Goal: Answer question/provide support

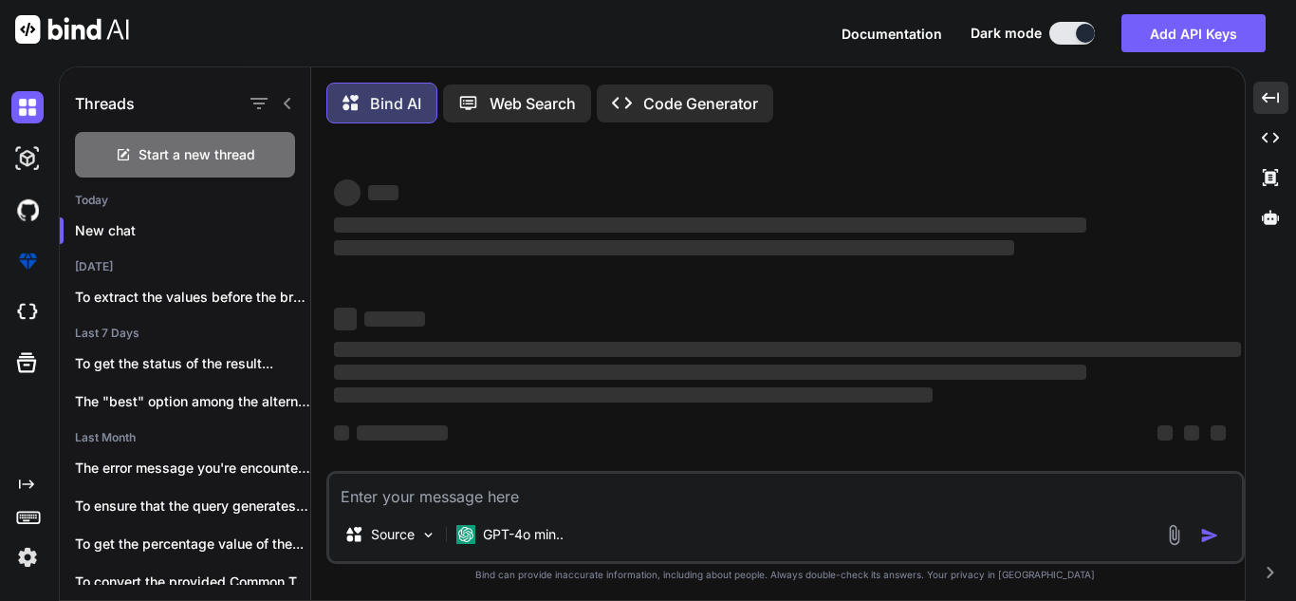
scroll to position [4, 0]
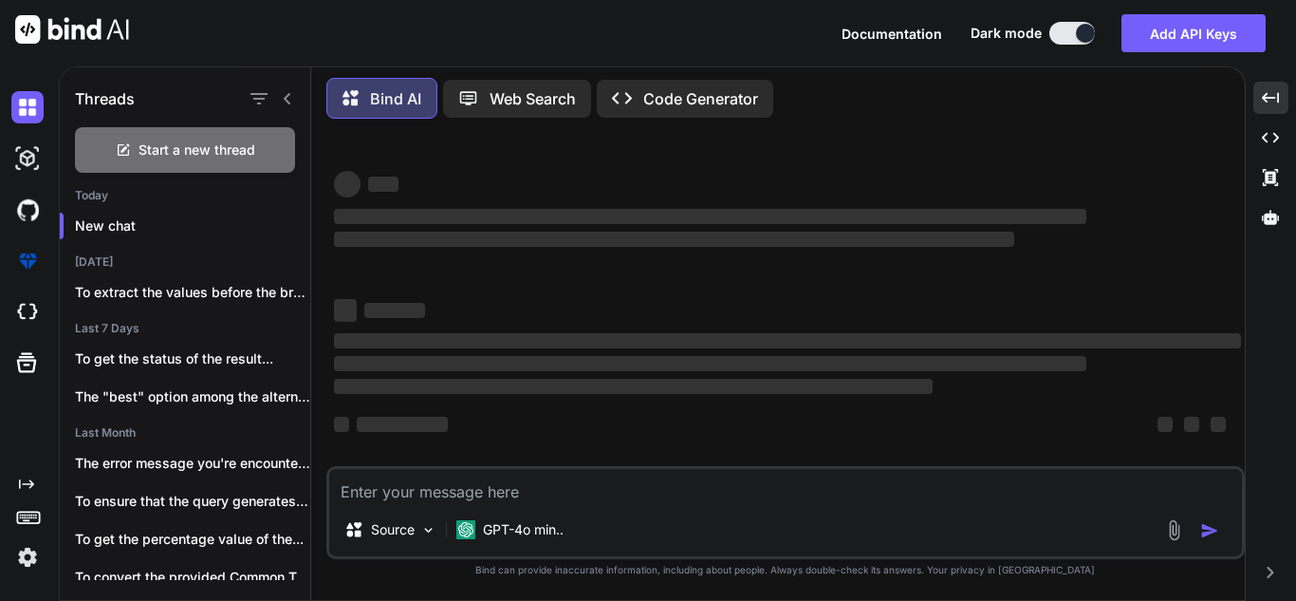
click at [634, 488] on textarea at bounding box center [785, 486] width 913 height 34
type textarea "C"
type textarea "x"
type textarea "Co"
type textarea "x"
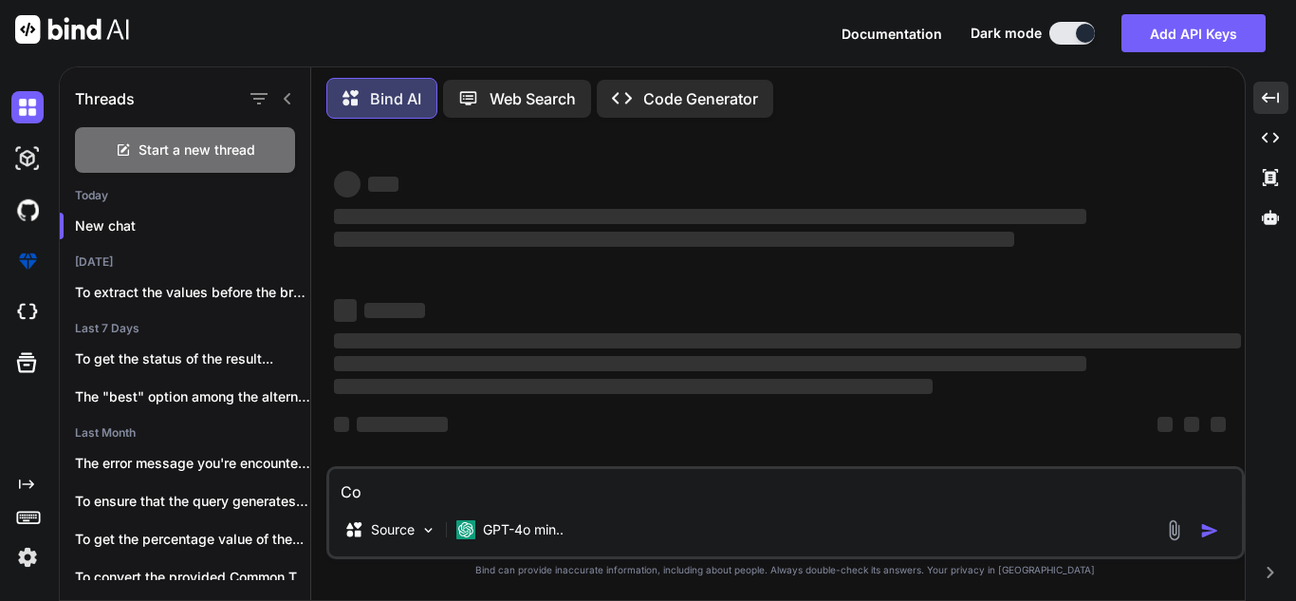
type textarea "Cor"
type textarea "x"
type textarea "Corr"
type textarea "x"
type textarea "Corre"
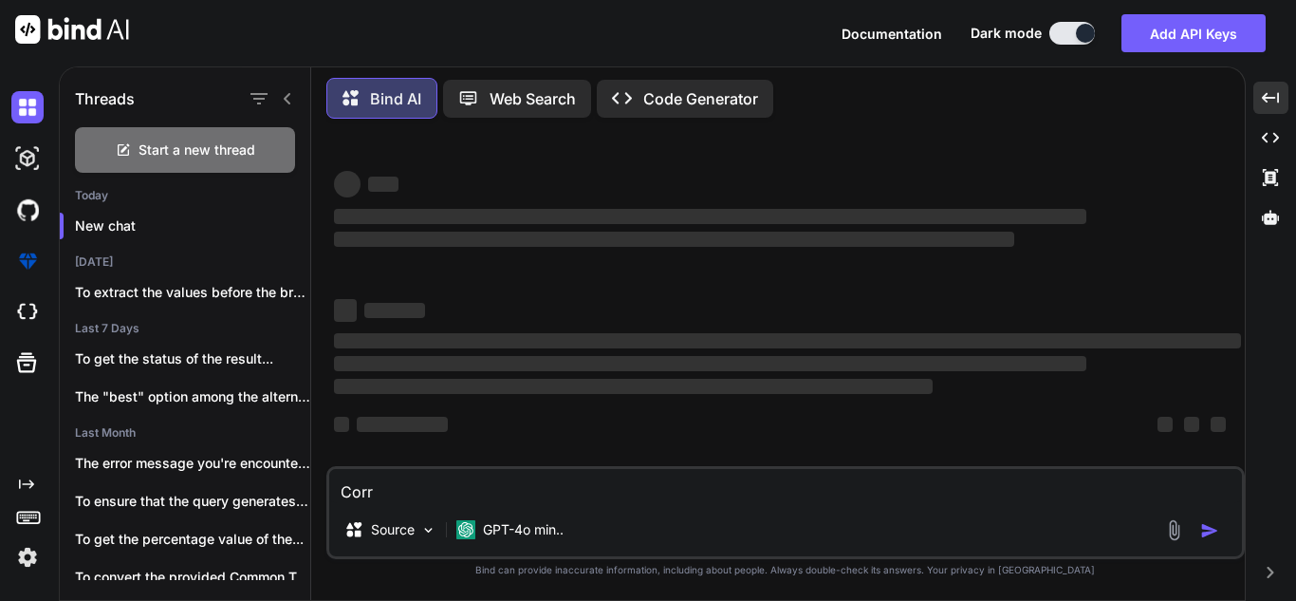
type textarea "x"
type textarea "Correc"
type textarea "x"
type textarea "Correct"
type textarea "x"
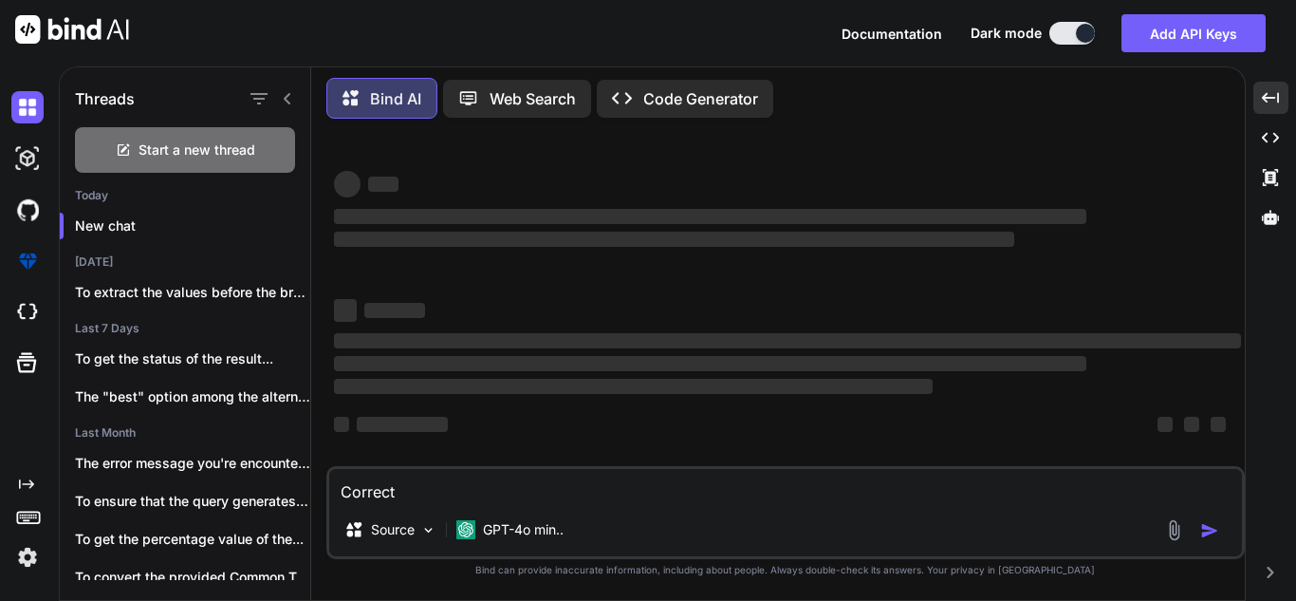
type textarea "Correct"
type textarea "x"
type textarea "Correct t"
type textarea "x"
type textarea "Correct th"
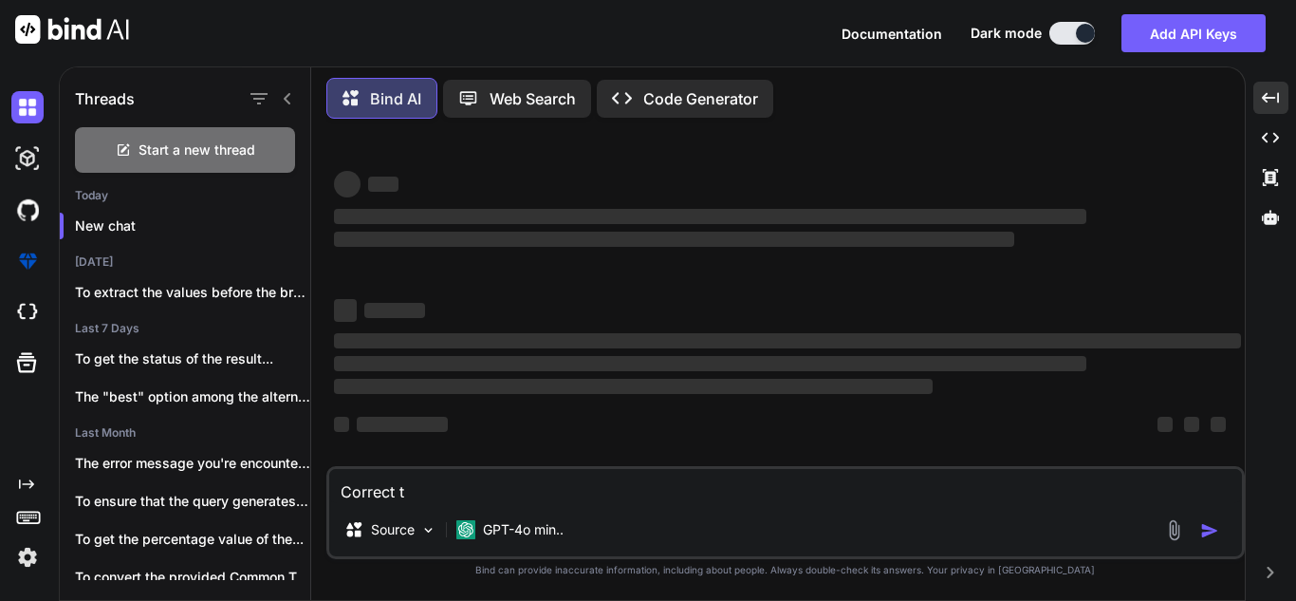
type textarea "x"
type textarea "Correct thi"
type textarea "x"
type textarea "Correct this"
type textarea "x"
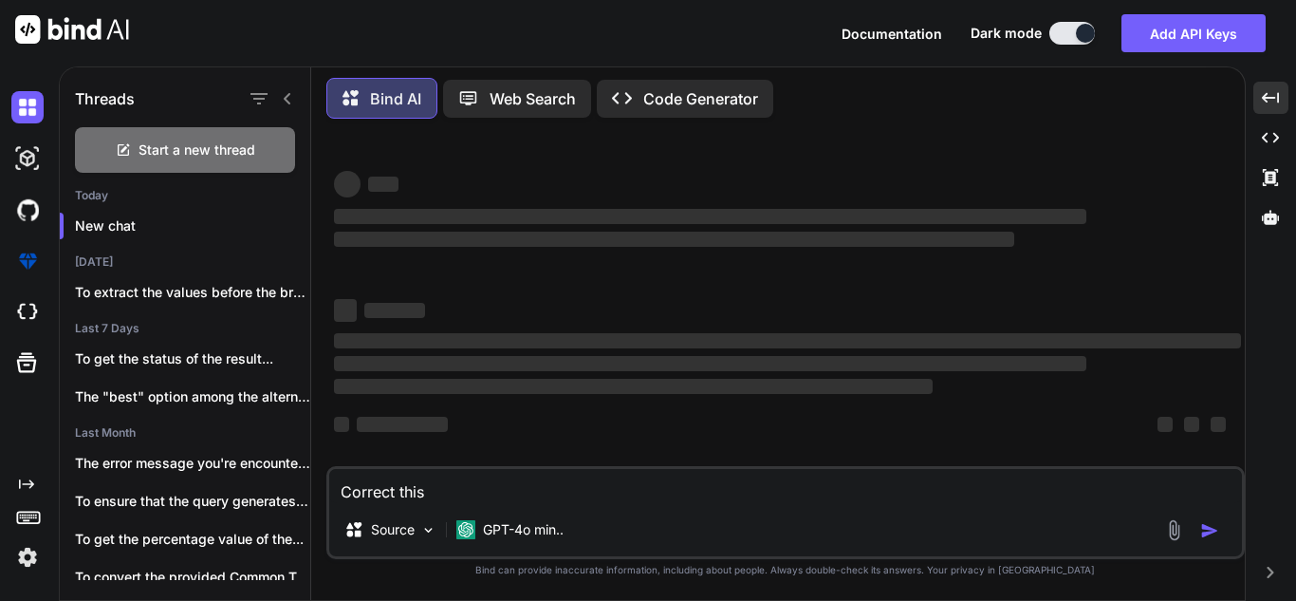
type textarea "Correct this"
type textarea "x"
type textarea "Correct this a"
type textarea "x"
type textarea "Correct this ac"
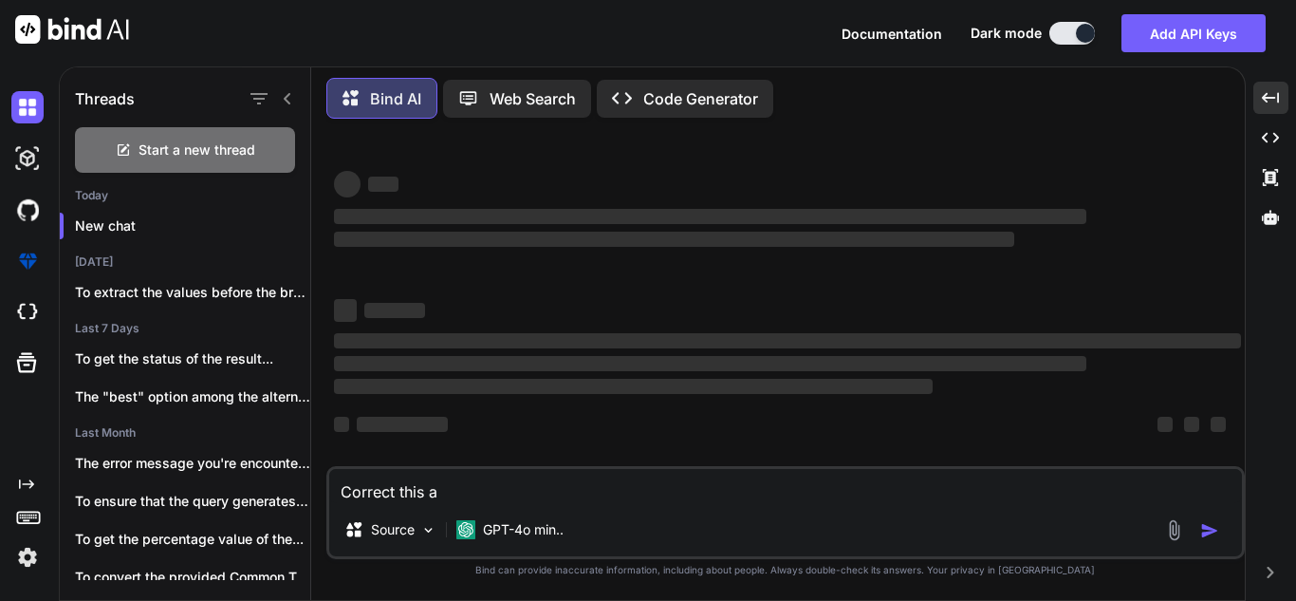
type textarea "x"
type textarea "Correct this acc"
type textarea "x"
type textarea "Correct this acco"
type textarea "x"
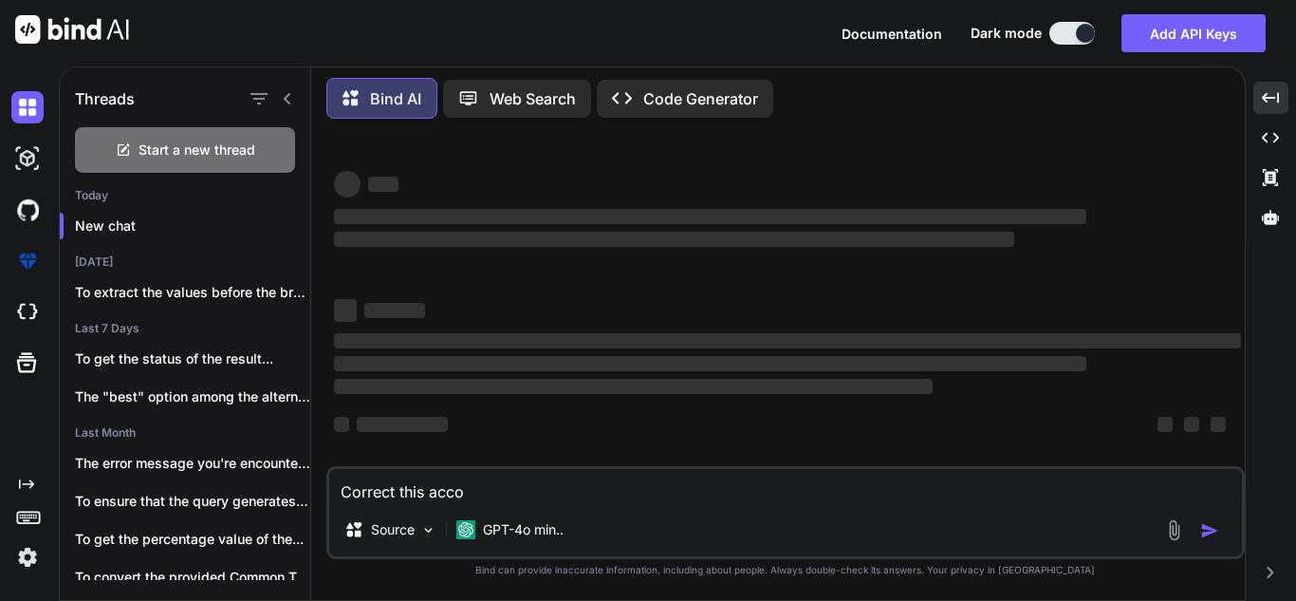
type textarea "Correct this accor"
type textarea "x"
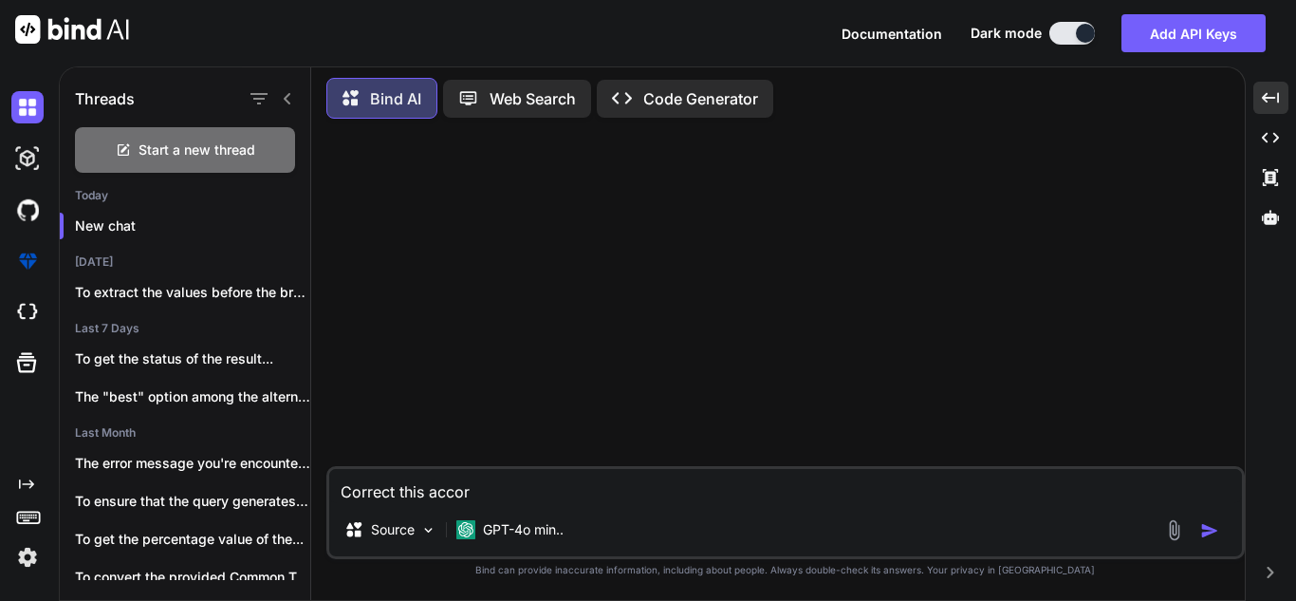
scroll to position [0, 0]
type textarea "Correct this accord"
type textarea "x"
type textarea "Correct this accordi"
type textarea "x"
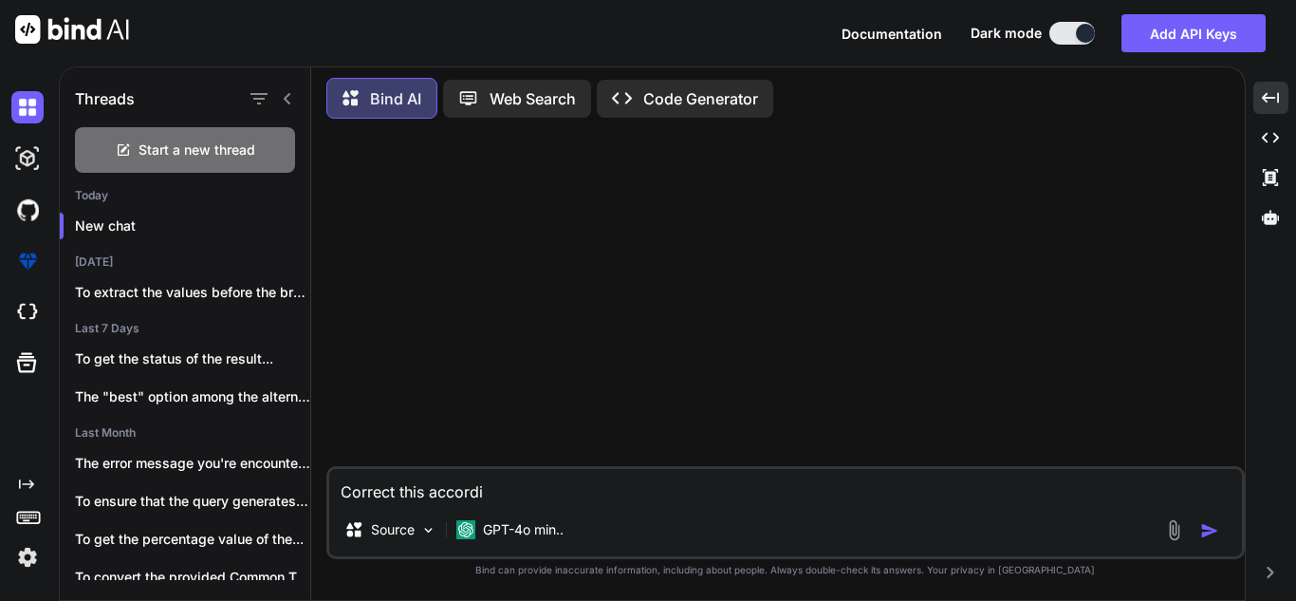
type textarea "Correct this accordin"
type textarea "x"
type textarea "Correct this according"
type textarea "x"
type textarea "Correct this according"
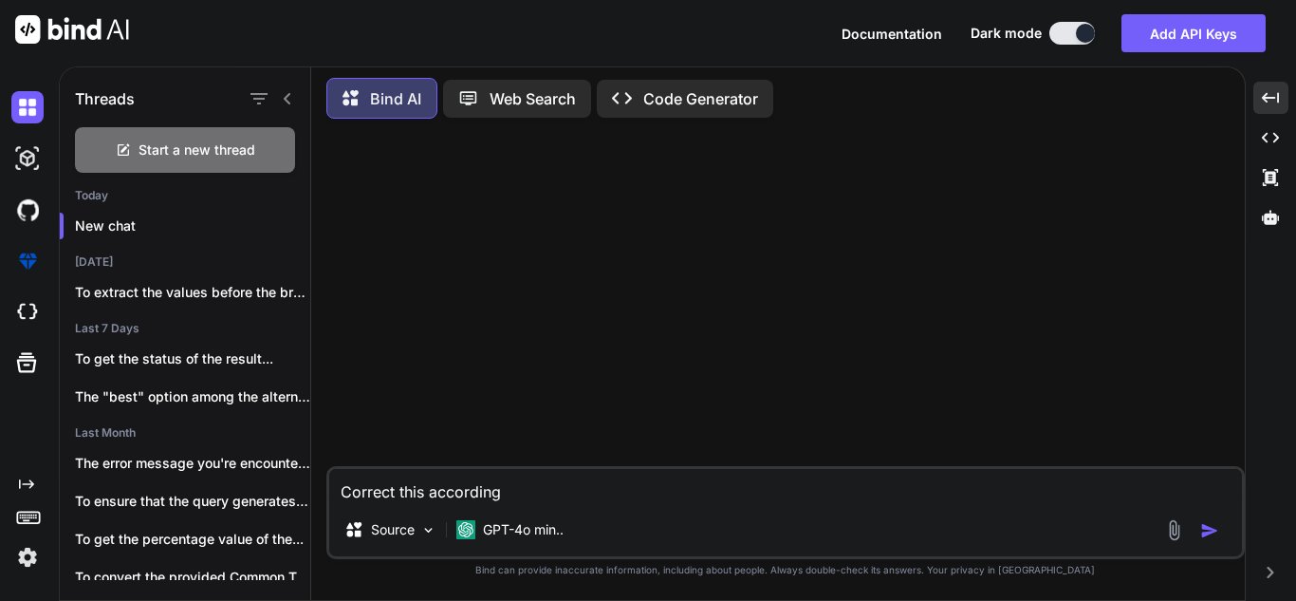
type textarea "x"
type textarea "Correct this according t"
type textarea "x"
type textarea "Correct this according to"
type textarea "x"
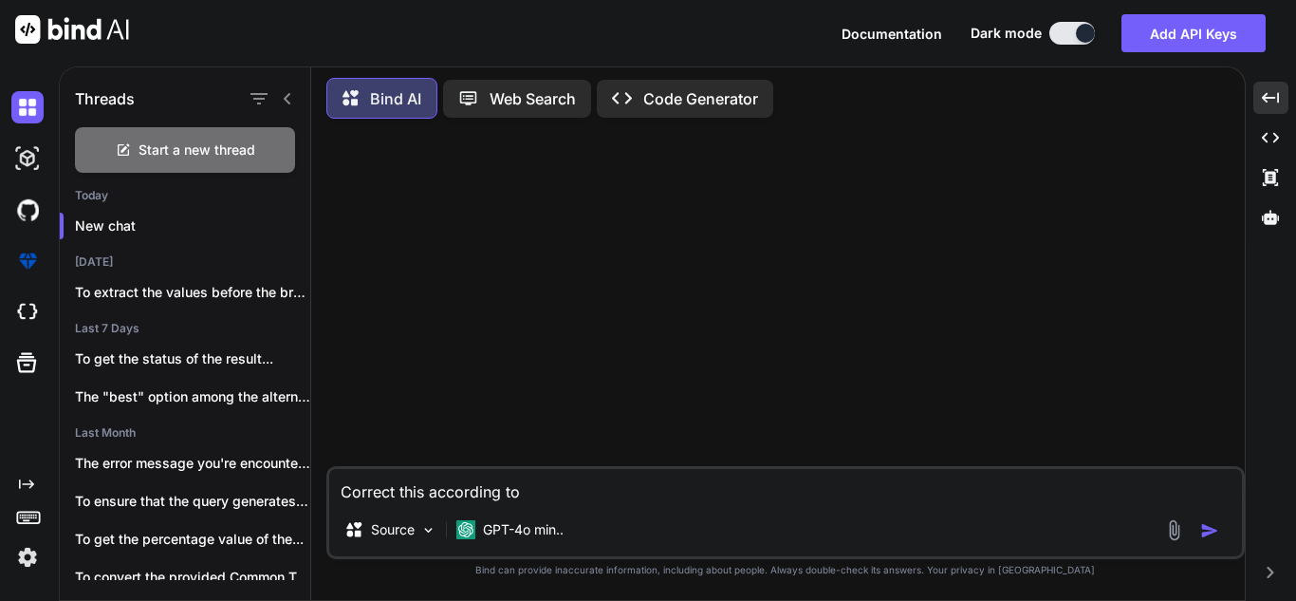
type textarea "Correct this according to"
type textarea "x"
type textarea "Correct this according to t"
type textarea "x"
type textarea "Correct this according to th"
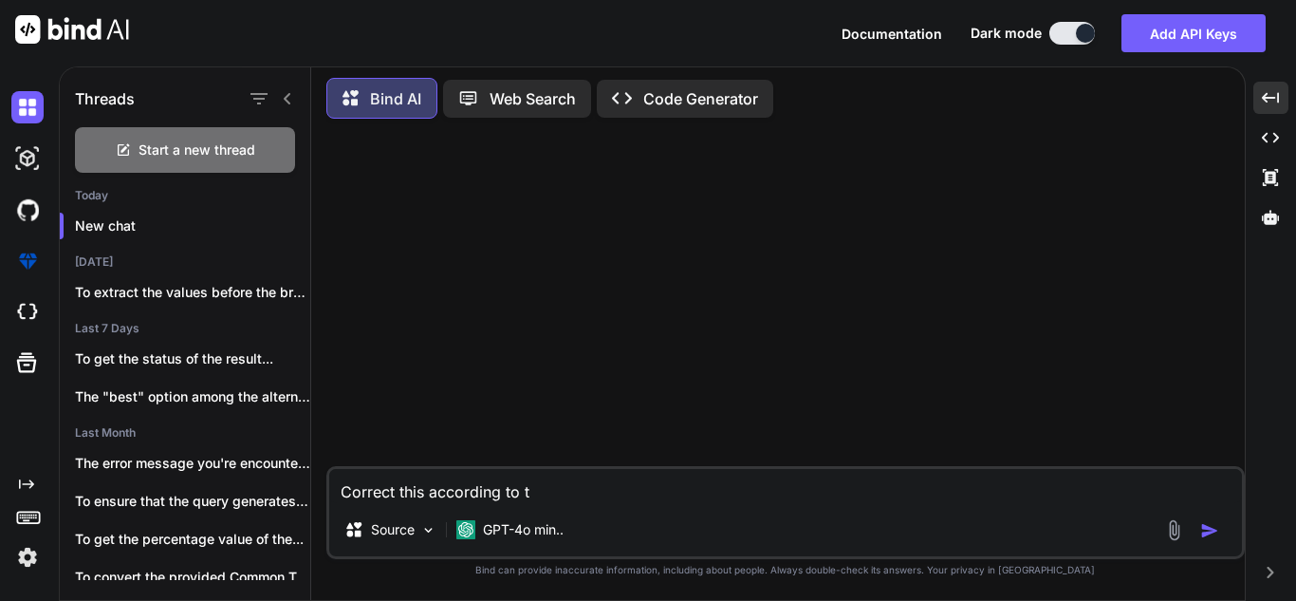
type textarea "x"
type textarea "Correct this according to the"
type textarea "x"
type textarea "Correct this according to the"
type textarea "x"
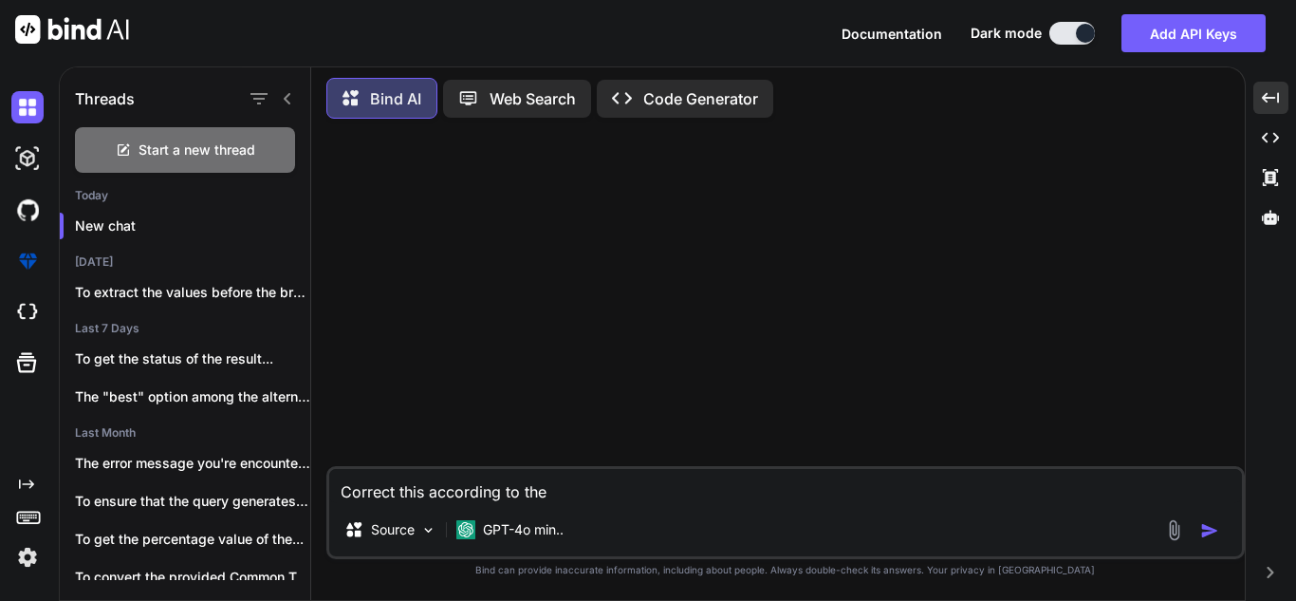
type textarea "Correct this according to the h"
type textarea "x"
type textarea "Correct this according to the hi"
type textarea "x"
type textarea "Correct this according to the [MEDICAL_DATA]"
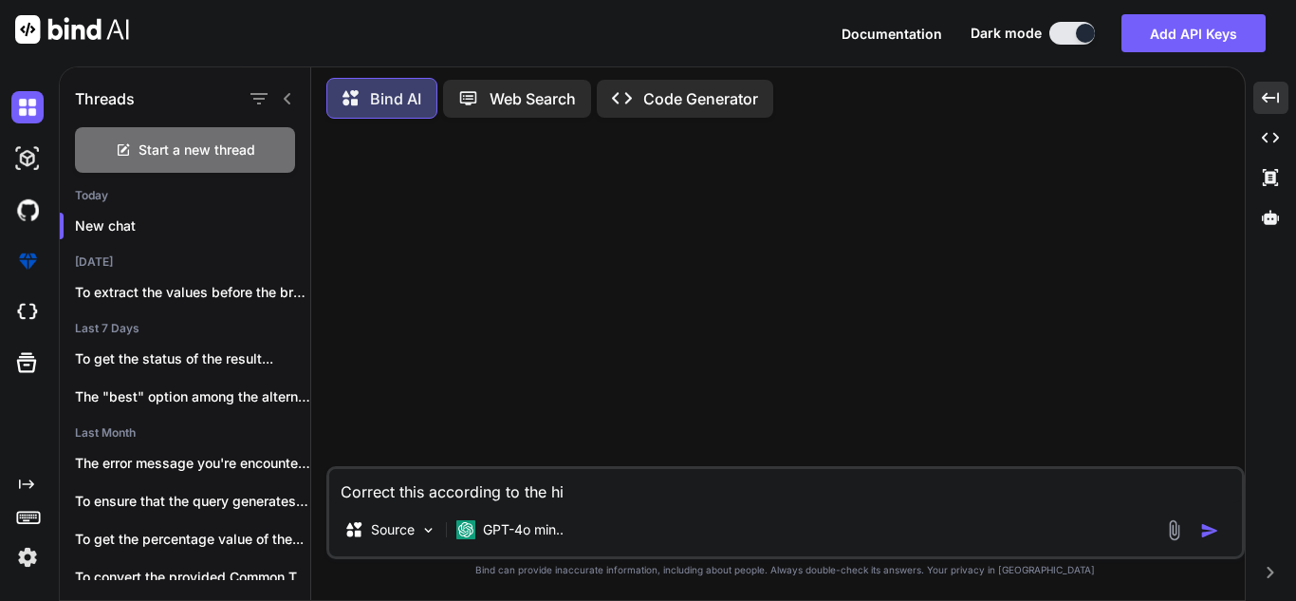
type textarea "x"
type textarea "Correct this according to the hive"
type textarea "x"
type textarea "Correct this according to the hive"
type textarea "x"
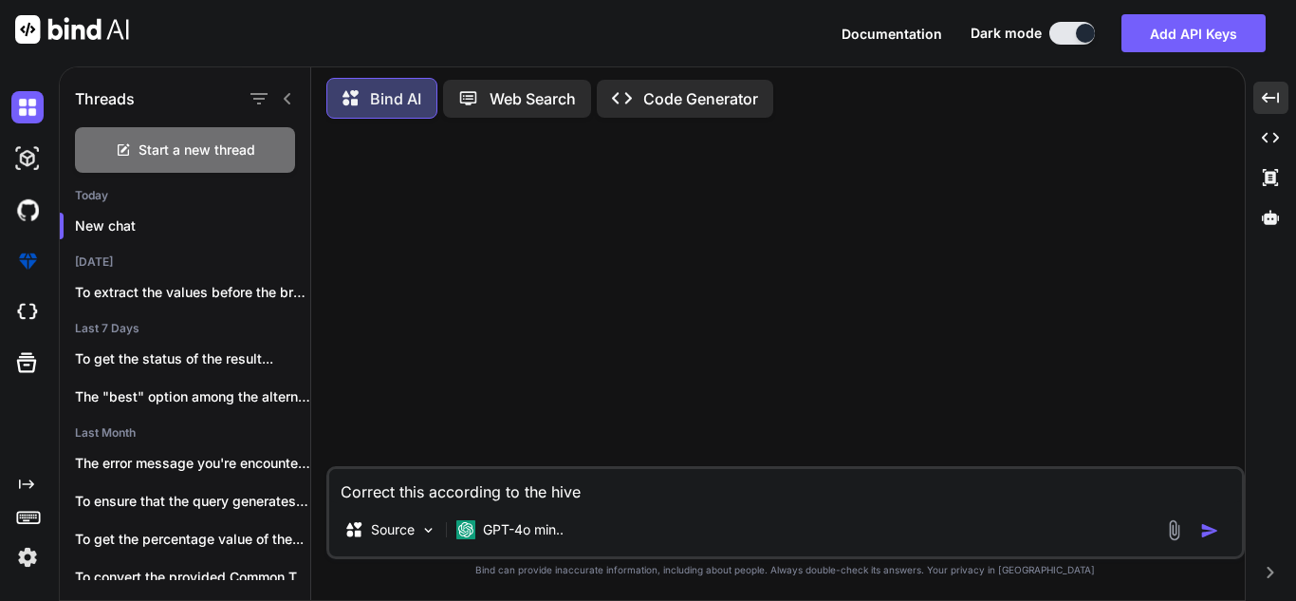
type textarea "Correct this according to the hive d"
type textarea "x"
type textarea "Correct this according to the hive db"
type textarea "x"
type textarea "Correct this according to the hive db:"
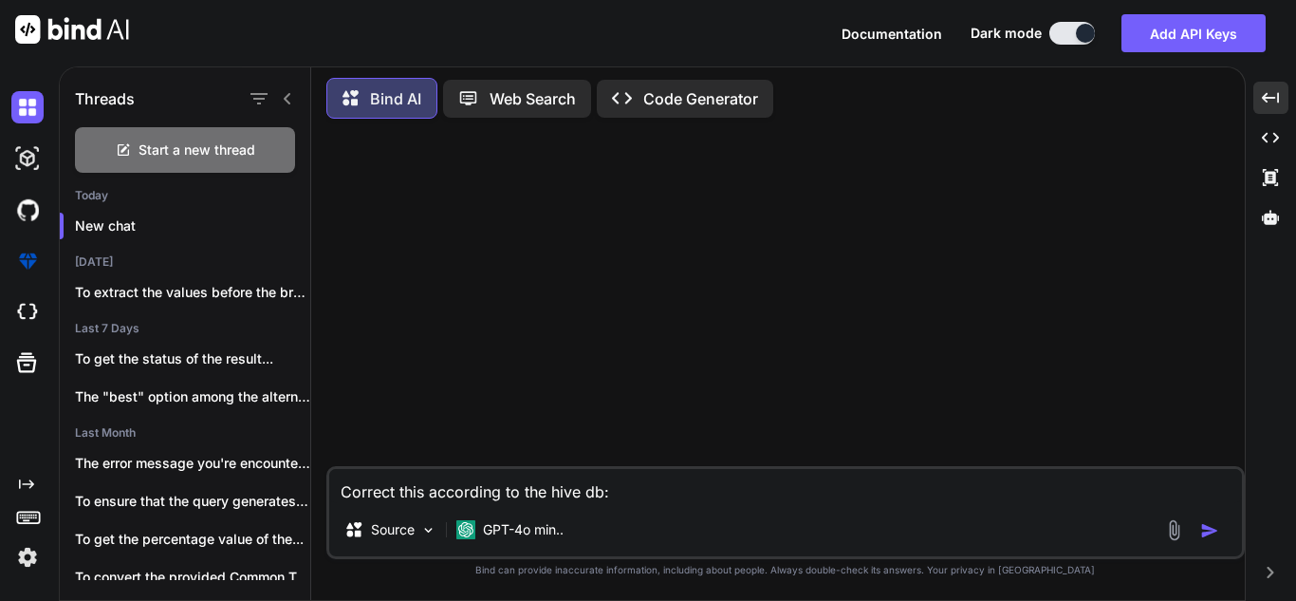
type textarea "x"
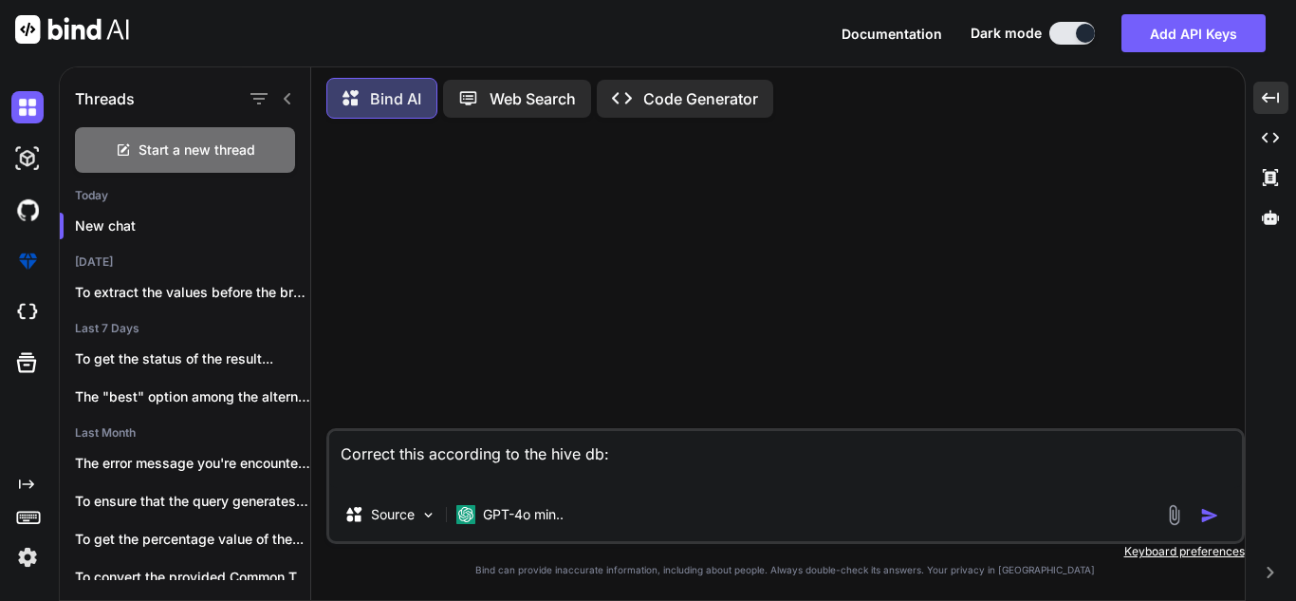
paste textarea "Case when Total_Revenue_Years = 0 then 0 when Total_Revenue_Years != 0 then (Ma…"
type textarea "Correct this according to the hive db: Case when Total_Revenue_Years = 0 then 0…"
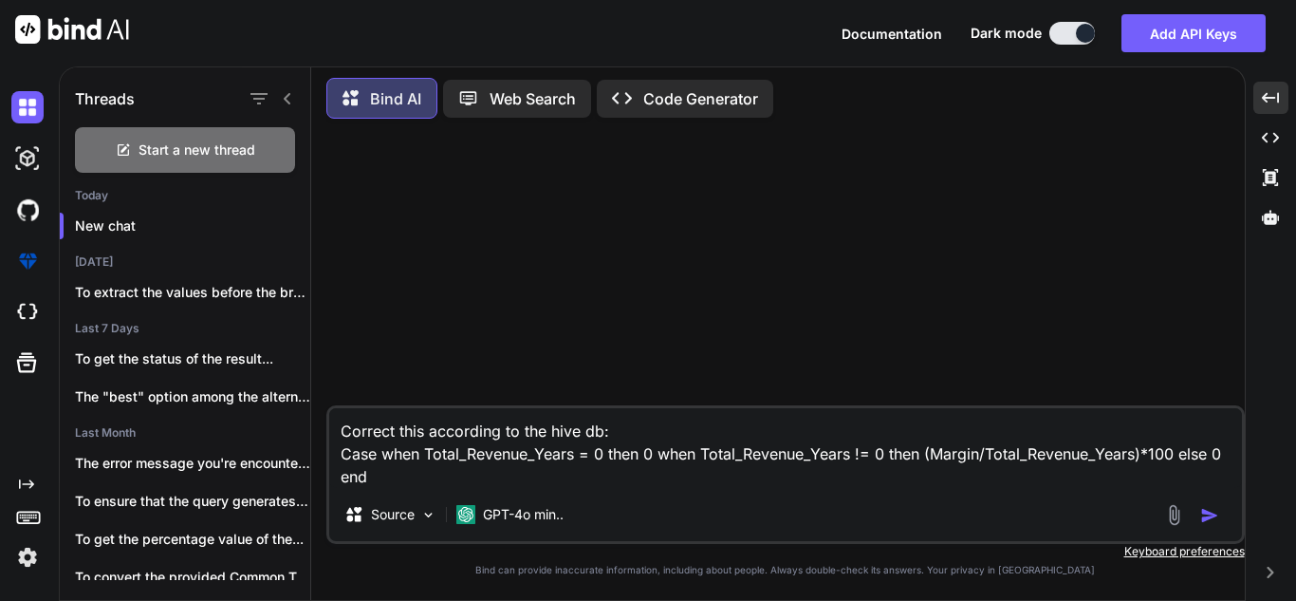
type textarea "x"
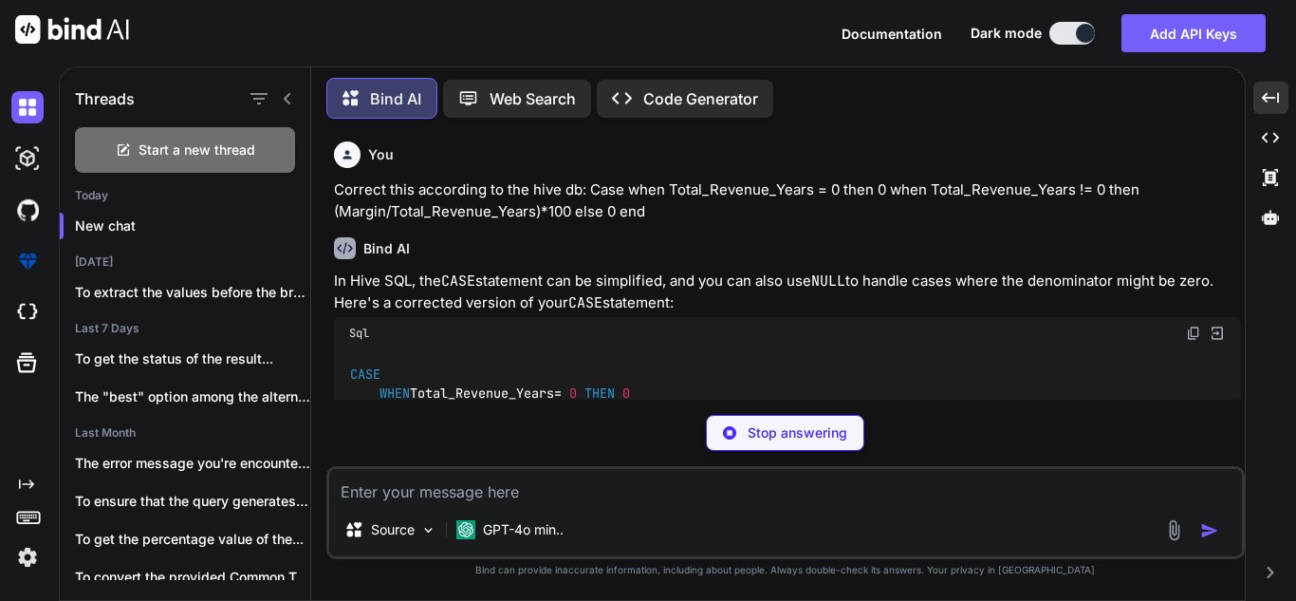
scroll to position [95, 0]
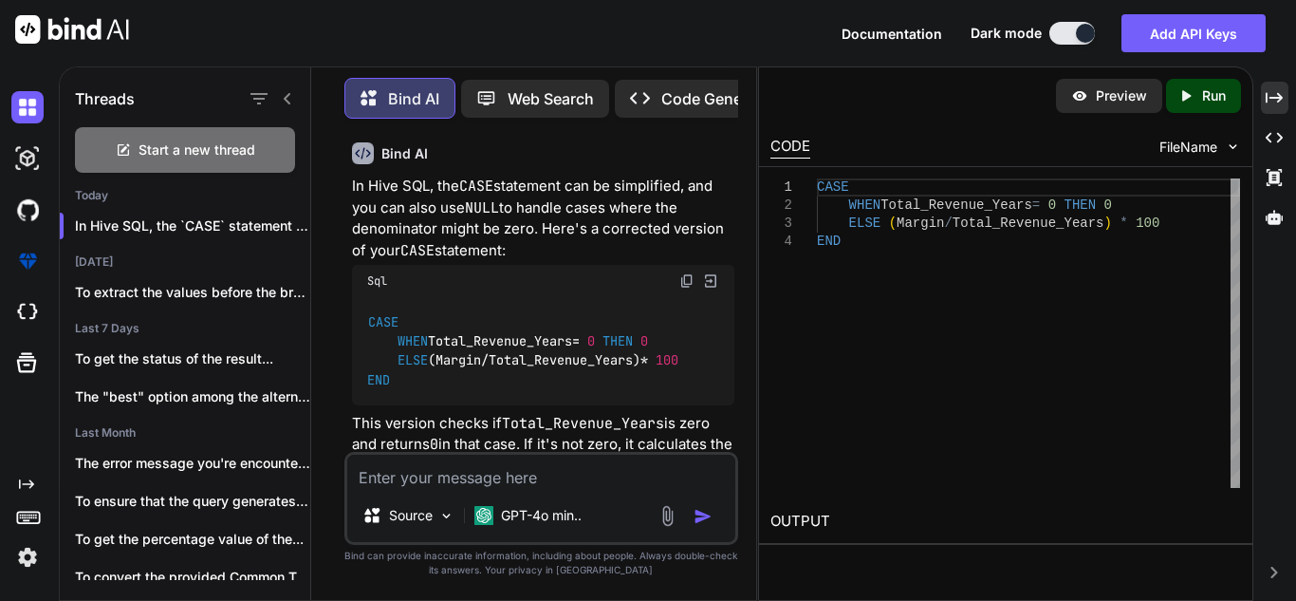
type textarea "x"
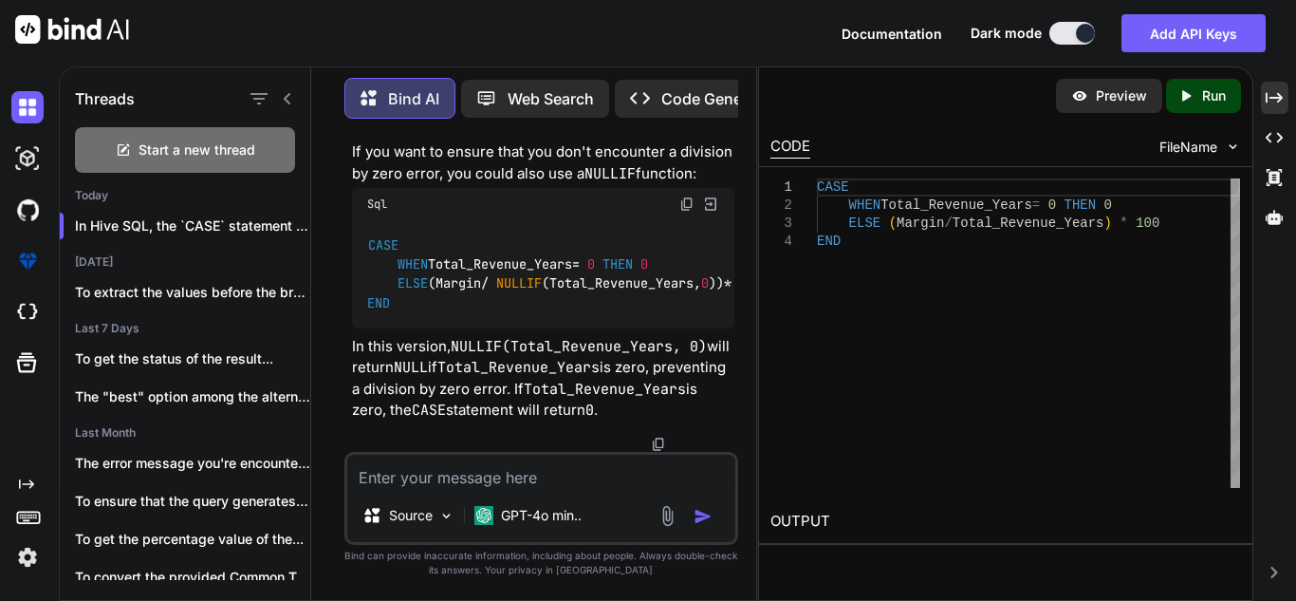
scroll to position [551, 0]
click at [1271, 100] on icon "Created with Pixso." at bounding box center [1274, 97] width 17 height 17
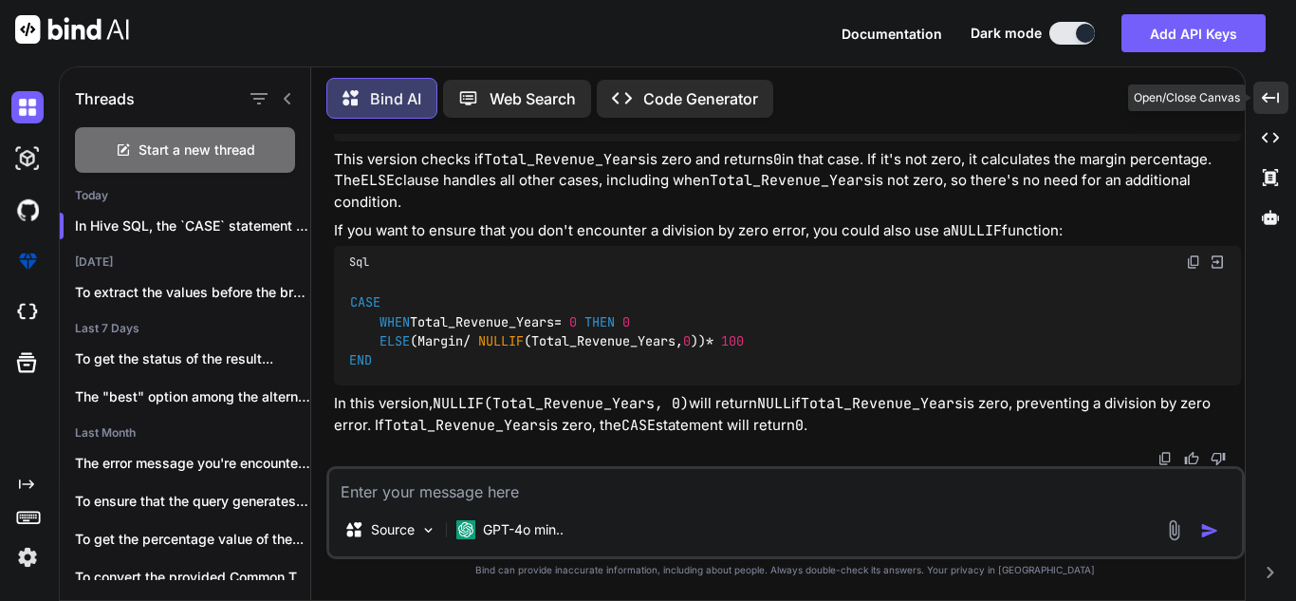
scroll to position [316, 0]
click at [848, 487] on textarea at bounding box center [785, 486] width 913 height 34
type textarea "B"
type textarea "x"
type textarea "Bu"
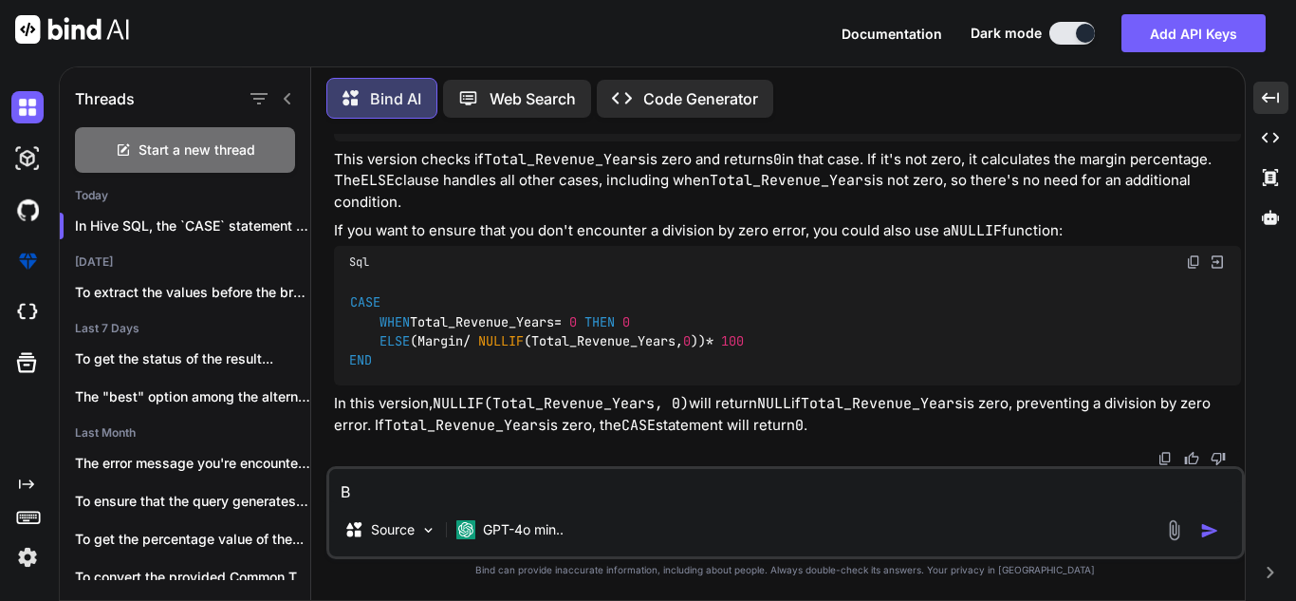
type textarea "x"
type textarea "But"
type textarea "x"
type textarea "But"
type textarea "x"
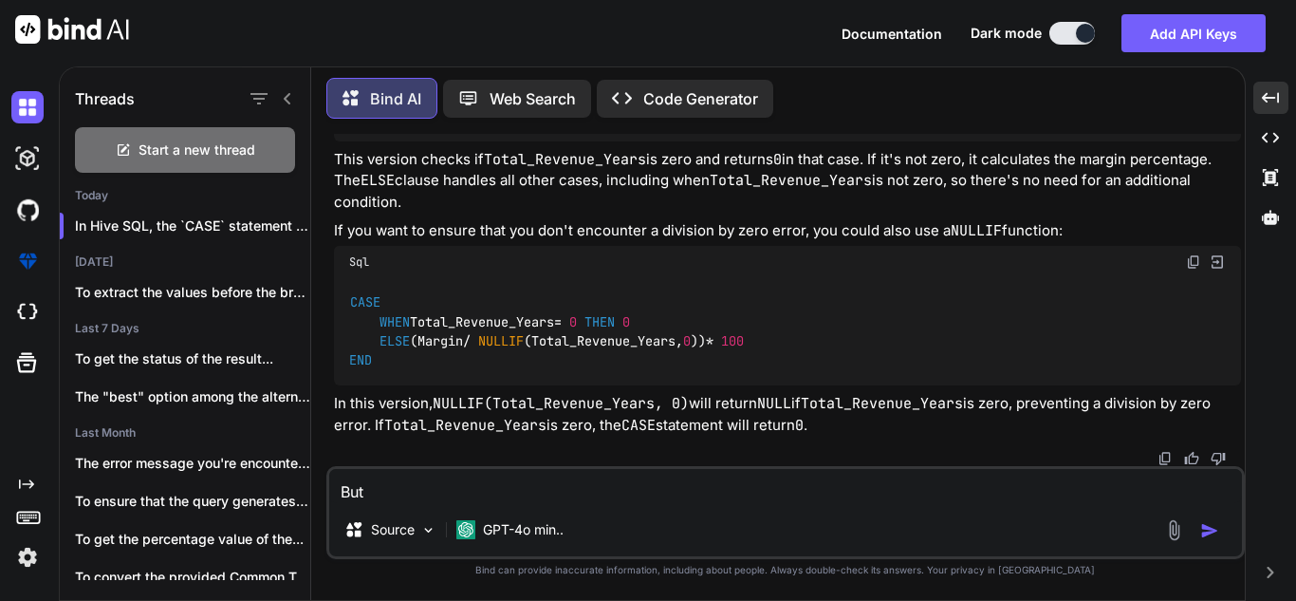
type textarea "But I"
type textarea "x"
type textarea "But I"
type textarea "x"
type textarea "But I w"
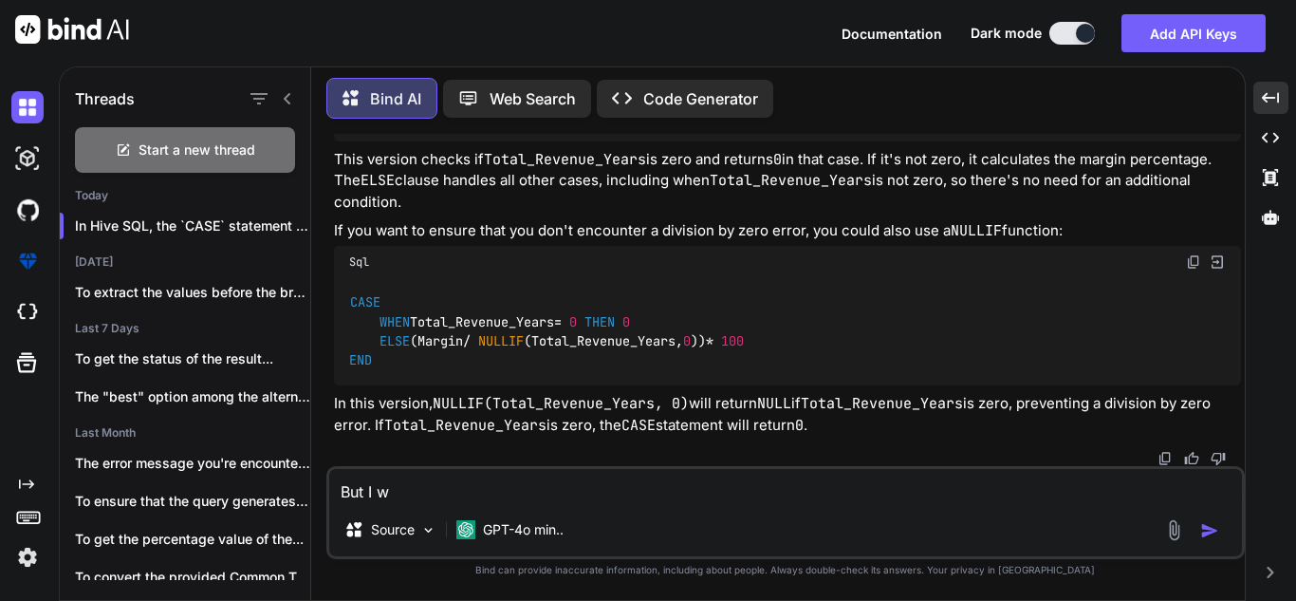
type textarea "x"
type textarea "But I wa"
type textarea "x"
type textarea "But I wan"
type textarea "x"
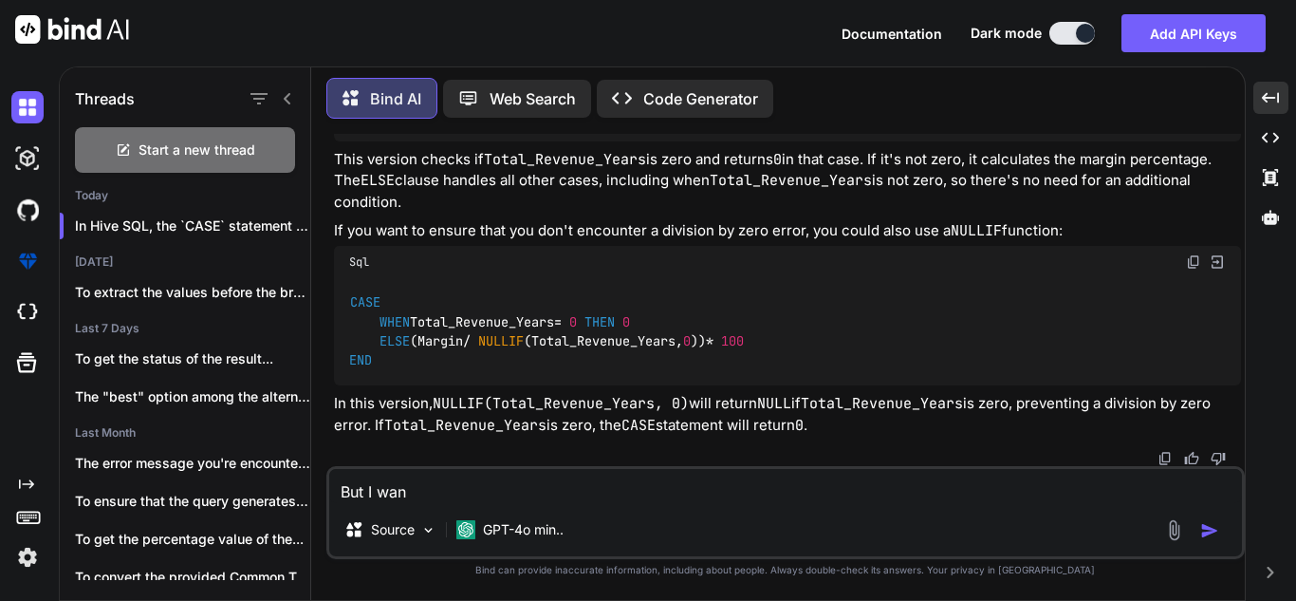
type textarea "But I want"
type textarea "x"
type textarea "But I want"
type textarea "x"
type textarea "But I want t"
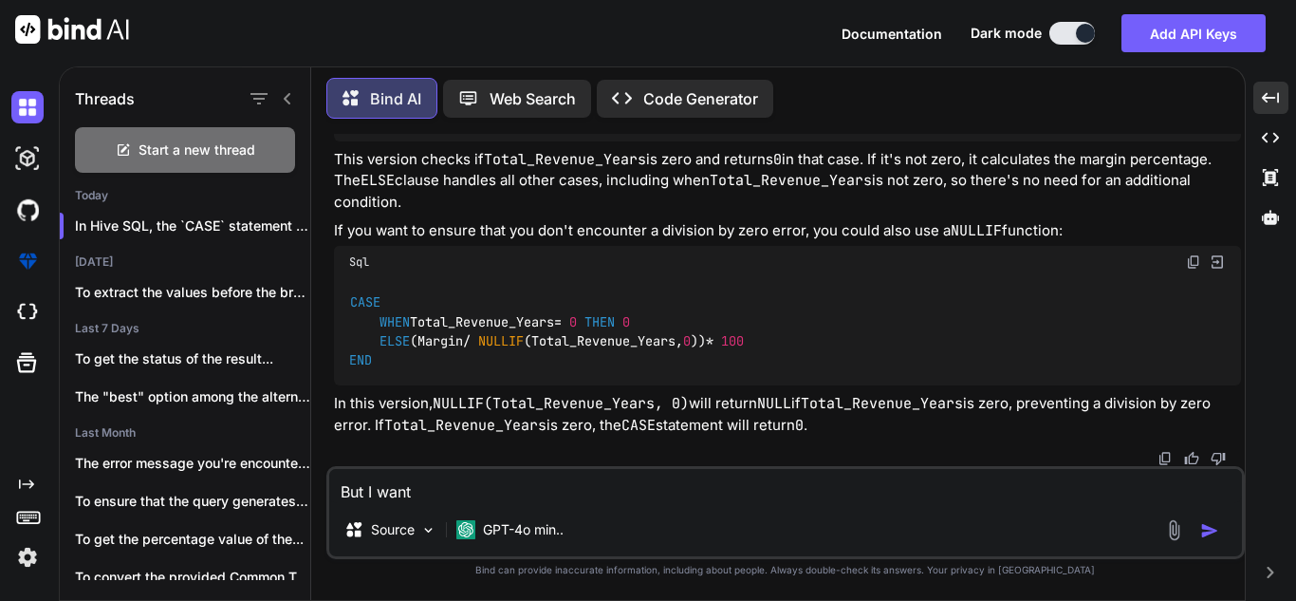
type textarea "x"
type textarea "But I want to"
type textarea "x"
type textarea "But I want to"
type textarea "x"
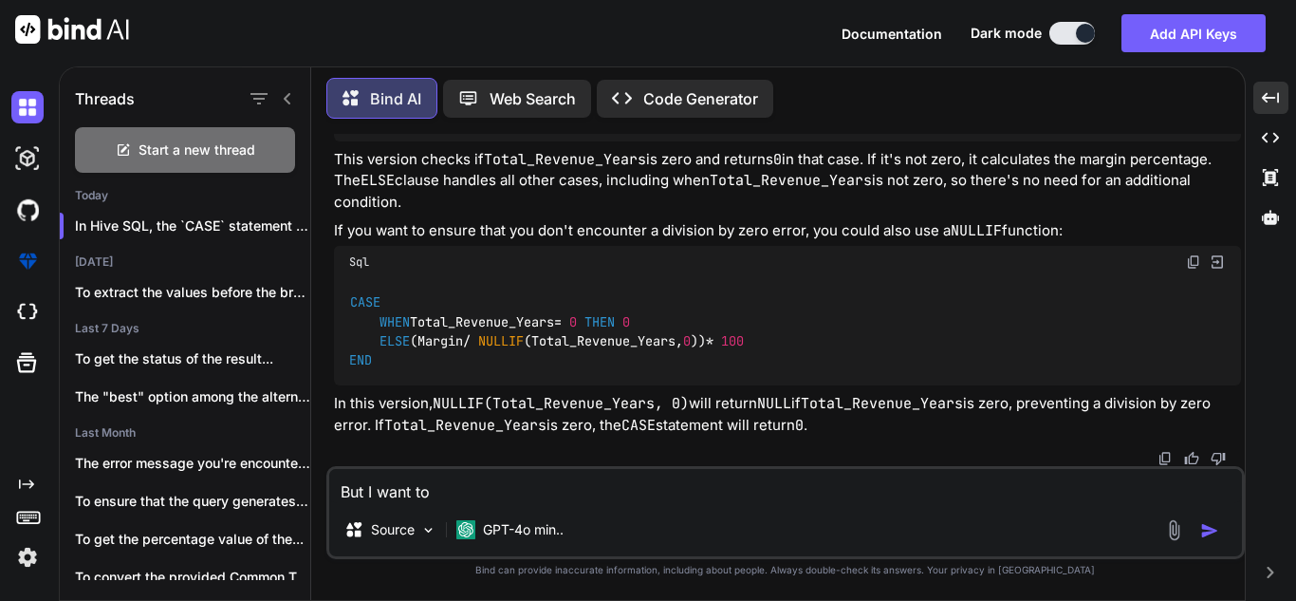
type textarea "But I want to p"
type textarea "x"
type textarea "But I want to pu"
type textarea "x"
type textarea "But I want to put"
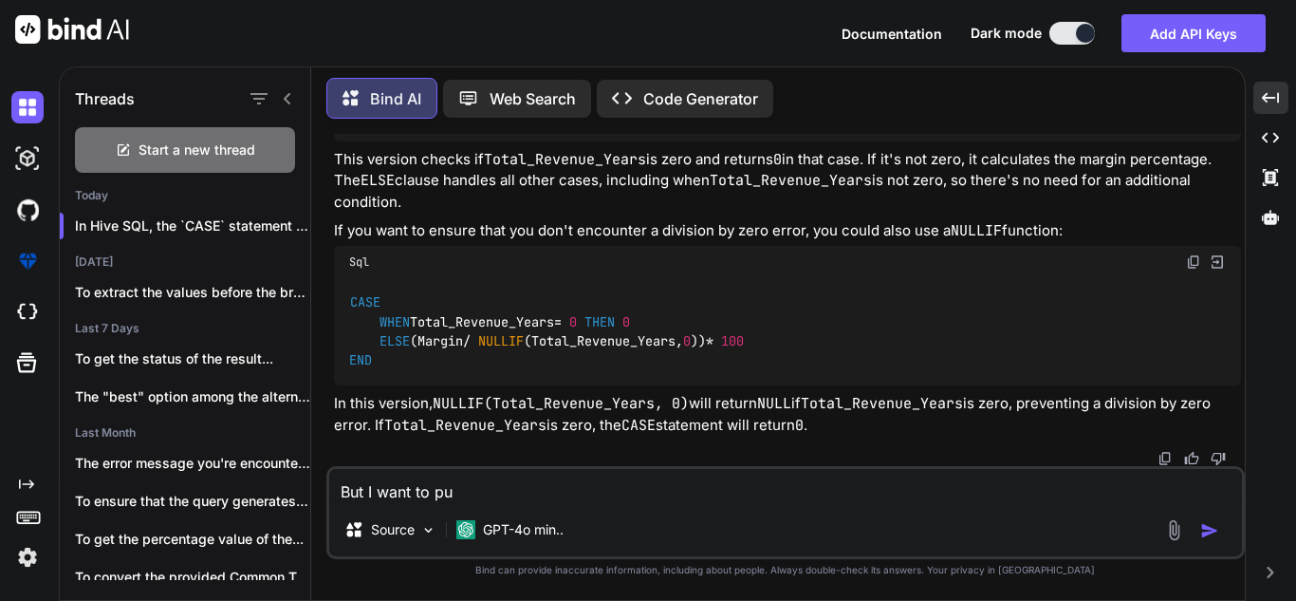
type textarea "x"
type textarea "But I want to put"
type textarea "x"
type textarea "But I want to put a"
type textarea "x"
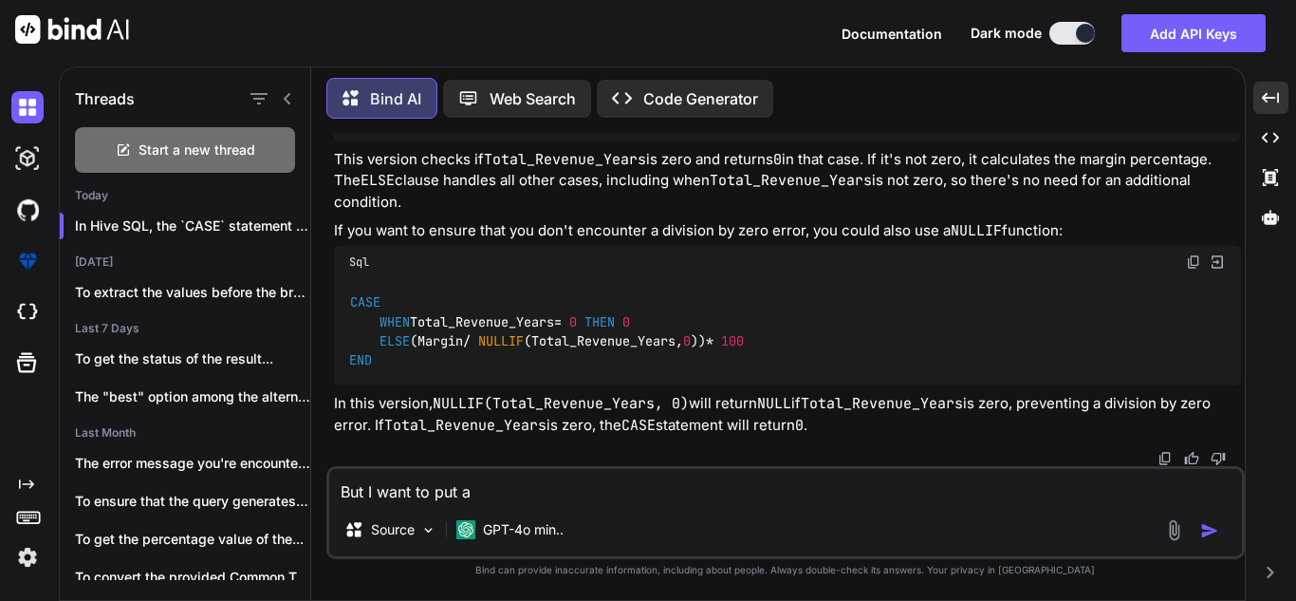
type textarea "But I want to put al"
type textarea "x"
type textarea "But I want to put a"
type textarea "x"
type textarea "But I want to put"
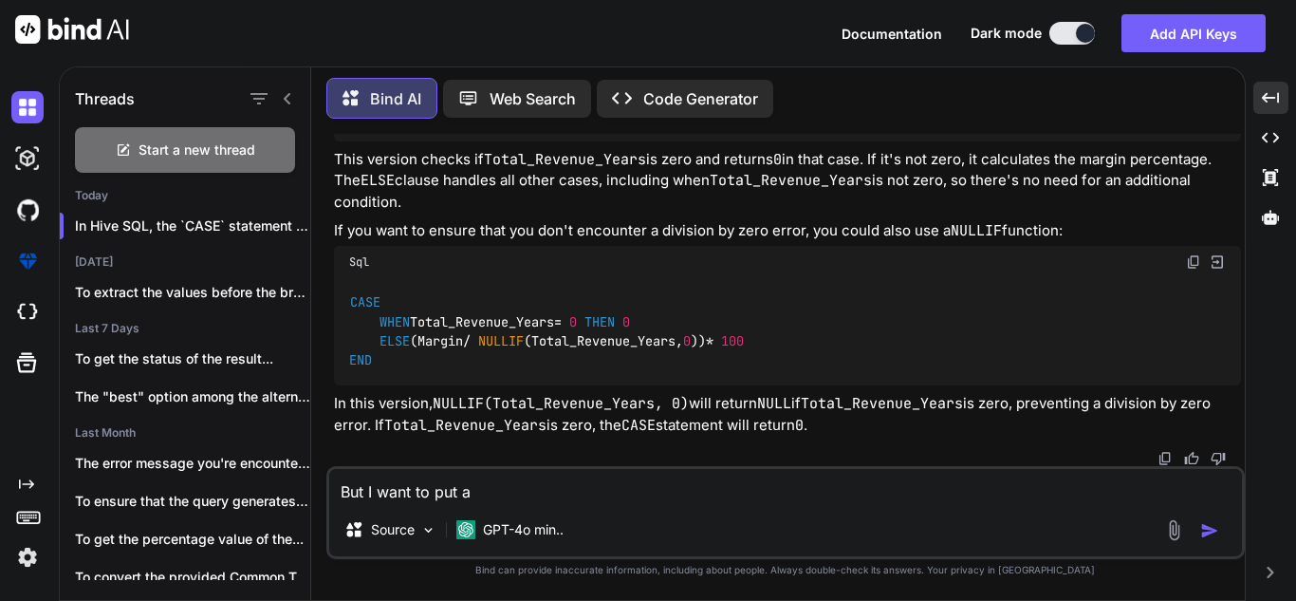
type textarea "x"
type textarea "But I want to put a"
type textarea "x"
type textarea "But I want to put as"
type textarea "x"
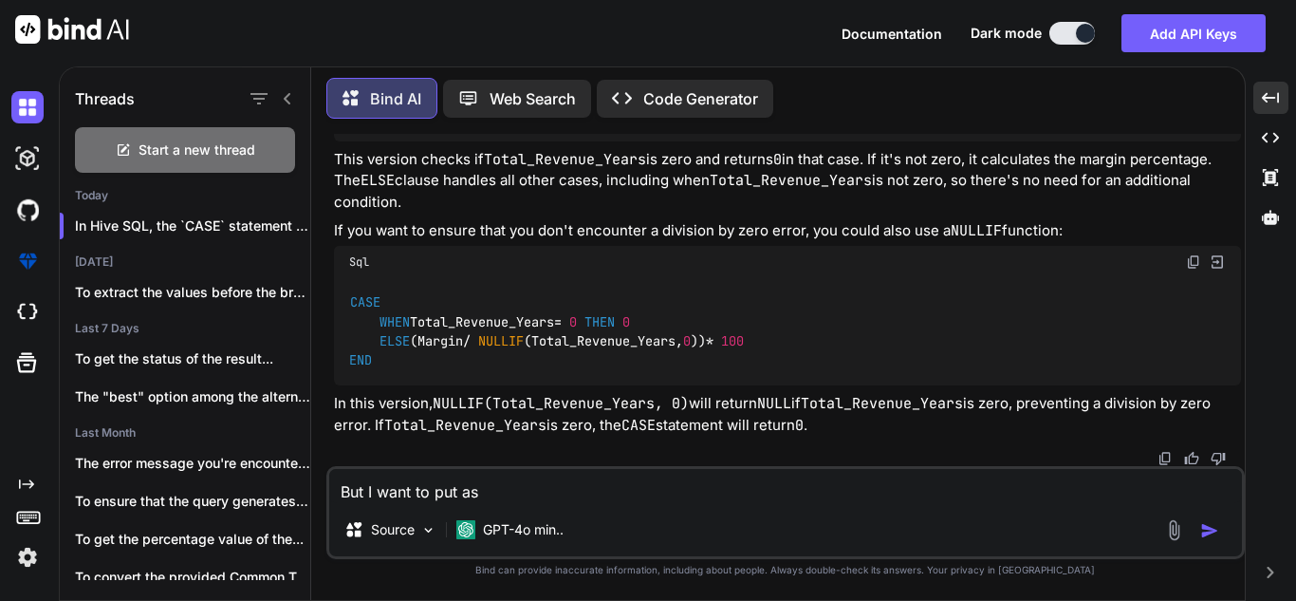
type textarea "But I want to put as"
type textarea "x"
type textarea "But I want to put as 0"
type textarea "x"
type textarea "But I want to put as 0"
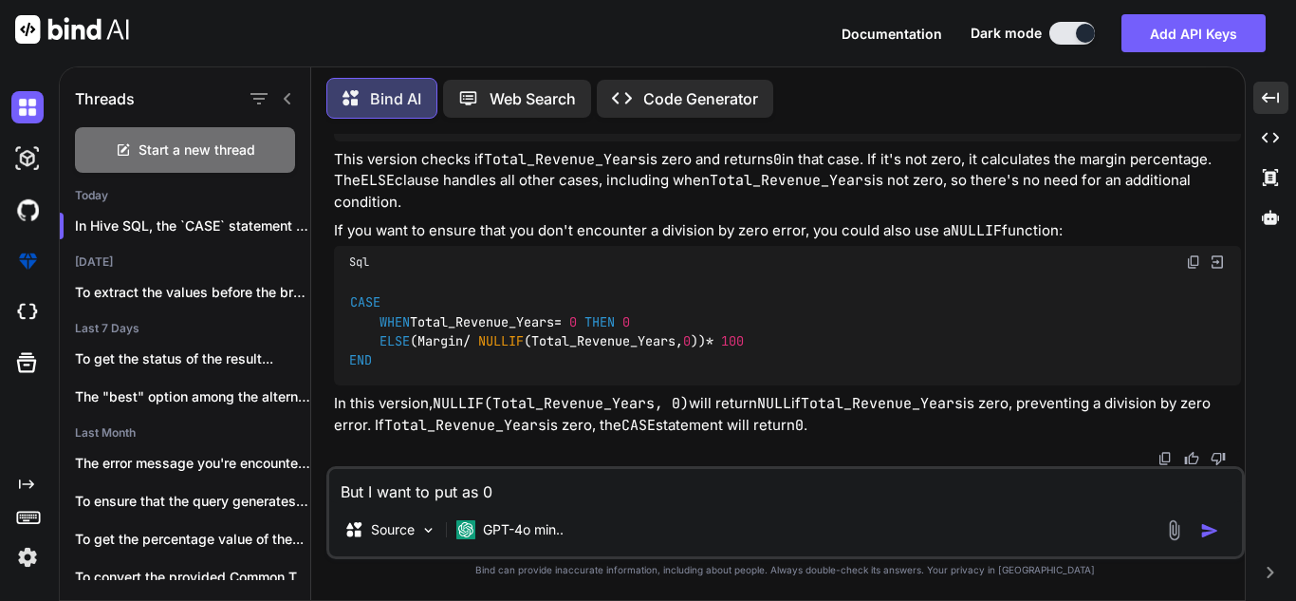
type textarea "x"
type textarea "But I want to put as 0 f"
type textarea "x"
type textarea "But I want to put as 0 fo"
type textarea "x"
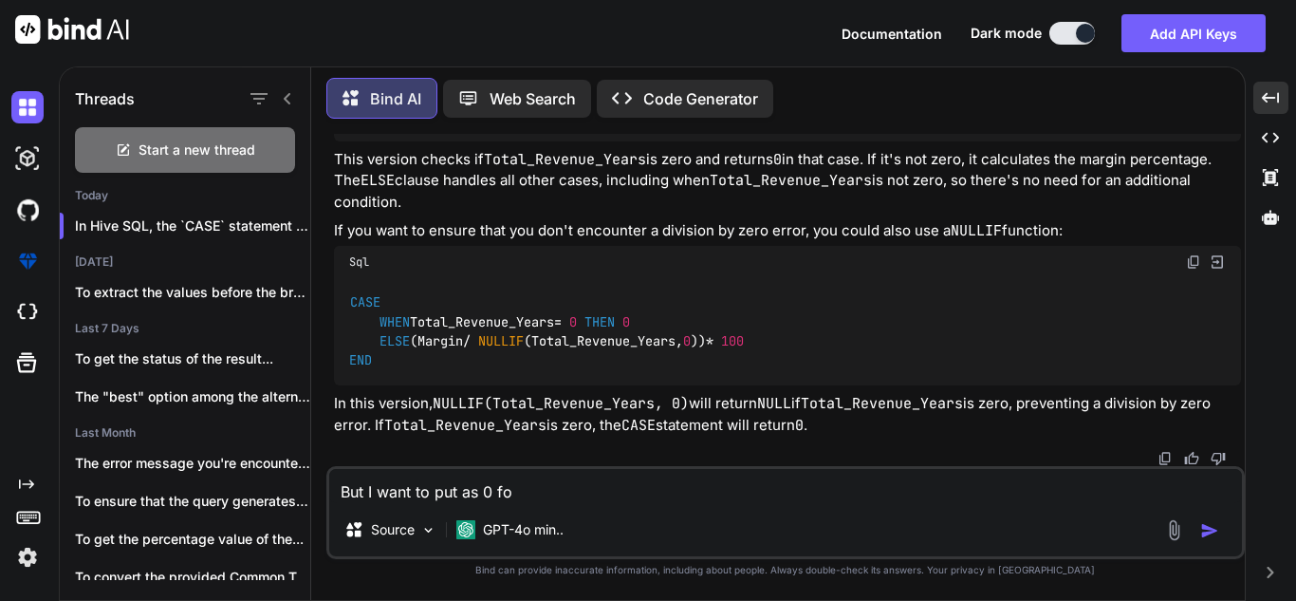
type textarea "But I want to put as 0 for"
type textarea "x"
type textarea "But I want to put as 0 for"
type textarea "x"
type textarea "But I want to put as 0 for"
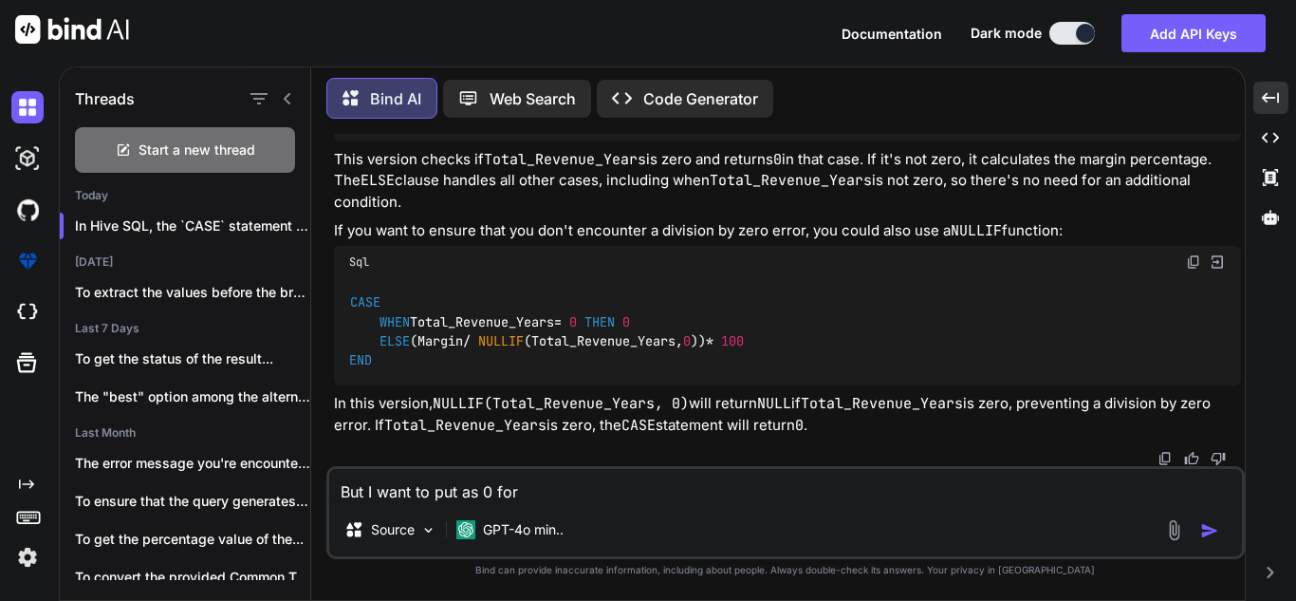
type textarea "x"
type textarea "But I want to put as 0 fo"
type textarea "x"
type textarea "But I want to put as 0 f"
type textarea "x"
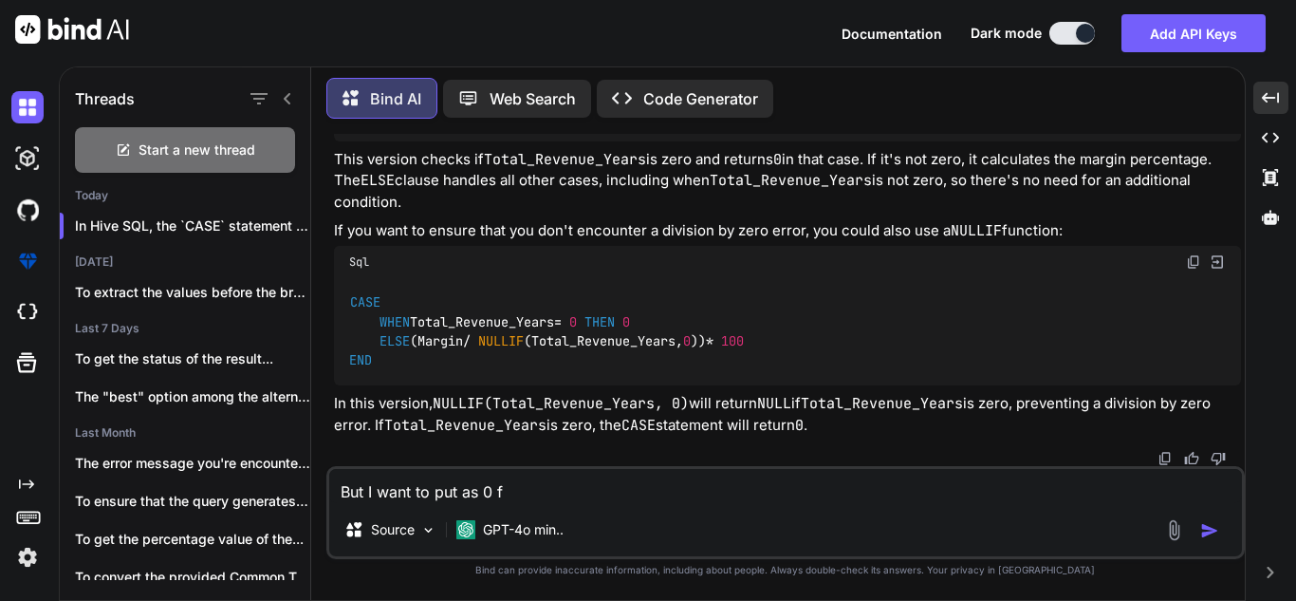
type textarea "But I want to put as 0"
type textarea "x"
type textarea "But I want to put as 0 i"
type textarea "x"
type textarea "But I want to put as 0 if"
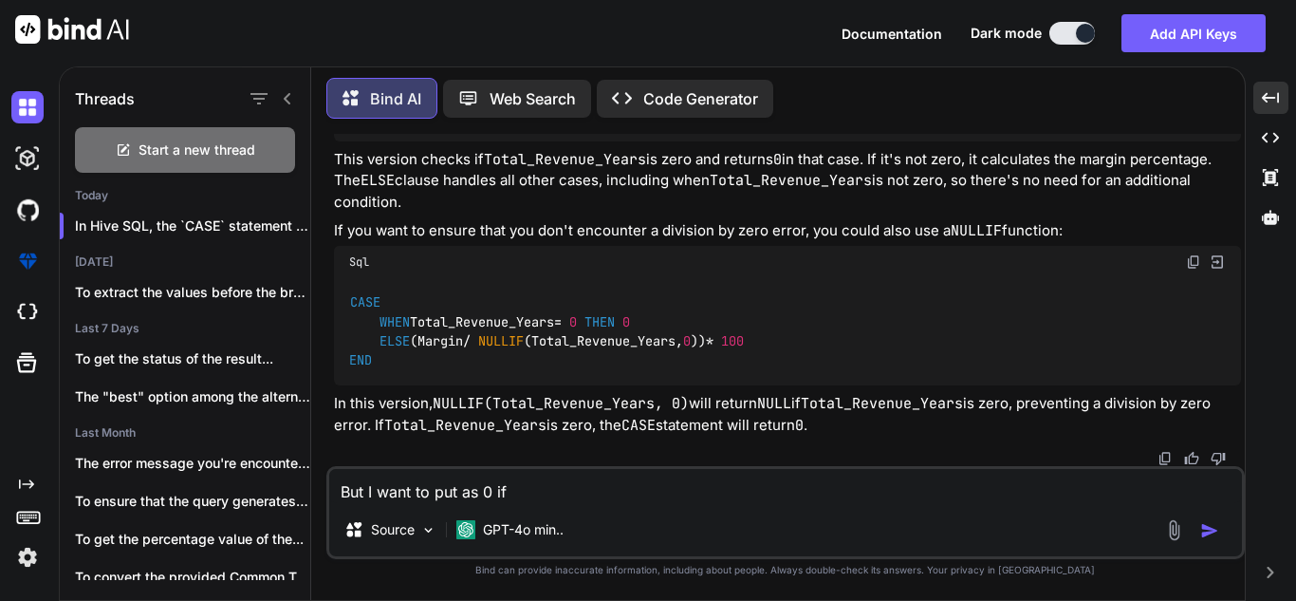
type textarea "x"
type textarea "But I want to put as 0 if"
type textarea "x"
type textarea "But I want to put as 0 if t"
type textarea "x"
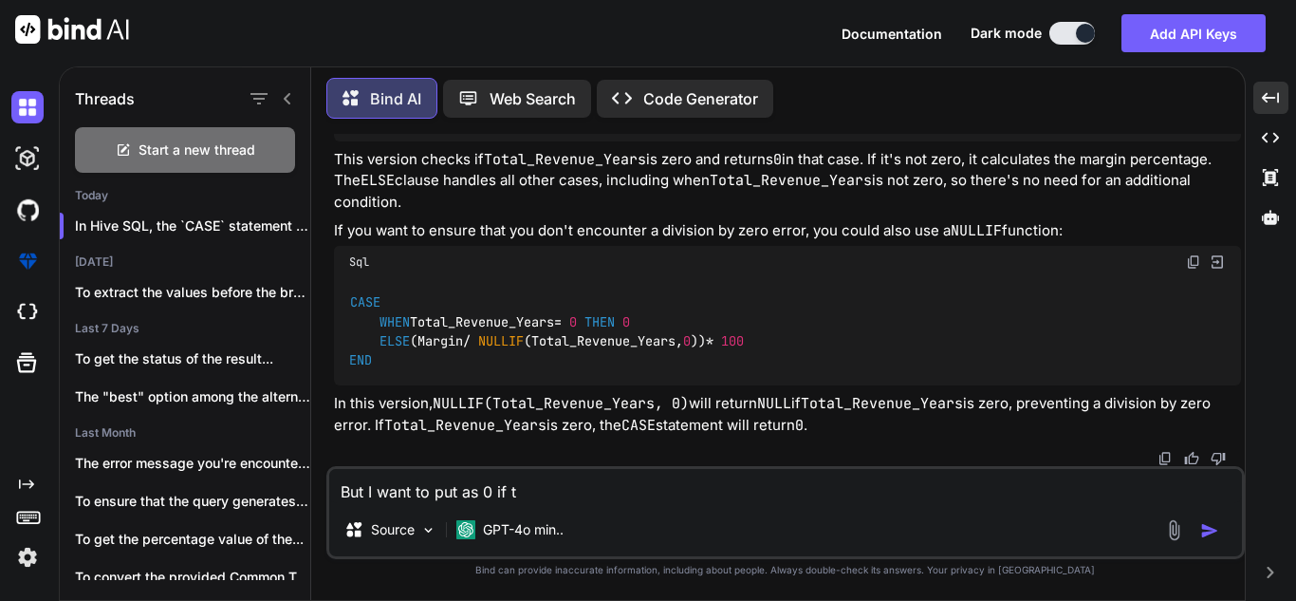
type textarea "But I want to put as 0 if th"
type textarea "x"
type textarea "But I want to put as 0 if the"
type textarea "x"
type textarea "But I want to put as 0 if the"
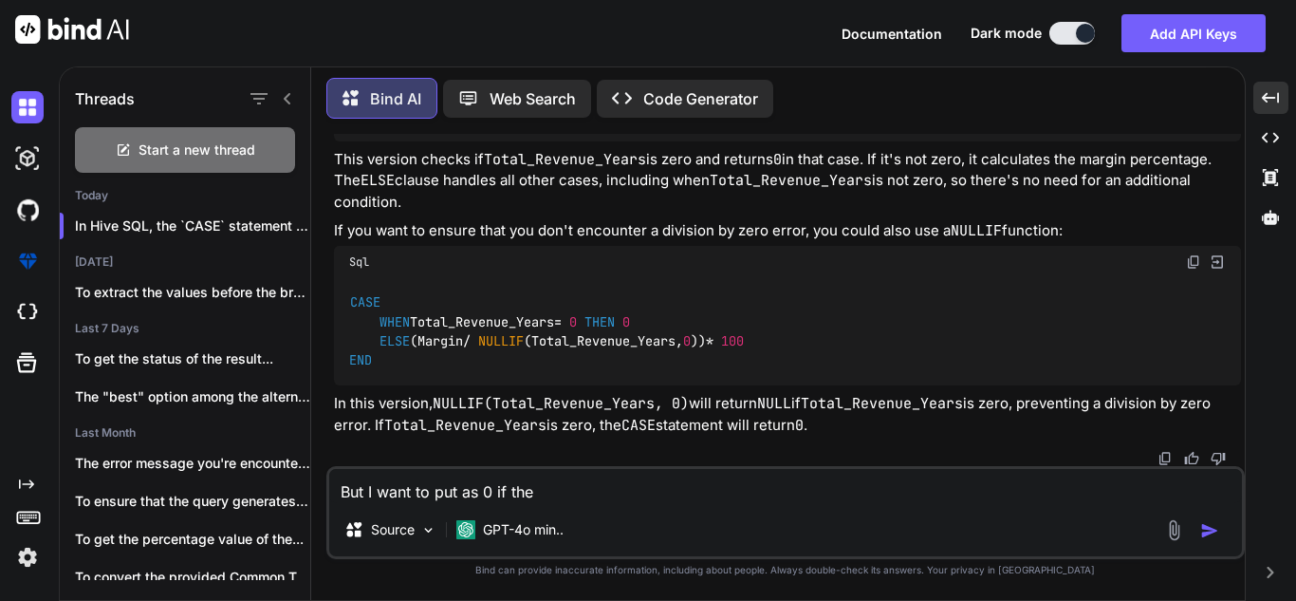
type textarea "x"
type textarea "But I want to put as 0 if the t"
type textarea "x"
type textarea "But I want to put as 0 if the to"
type textarea "x"
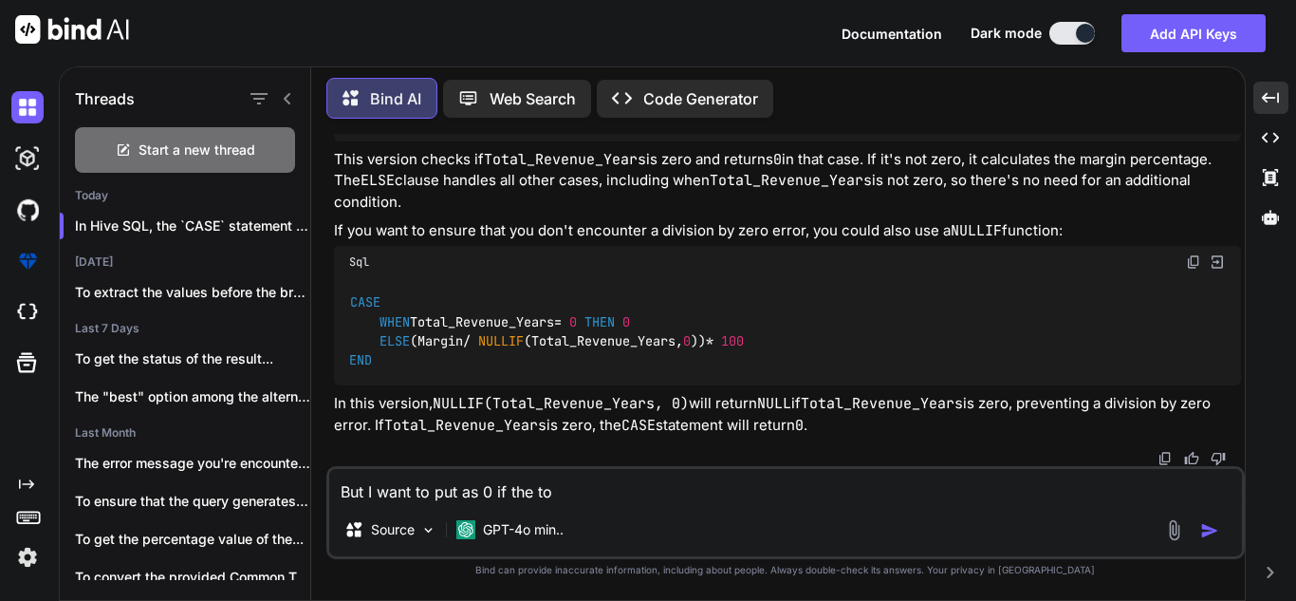
type textarea "But I want to put as 0 if the tot"
type textarea "x"
type textarea "But I want to put as 0 if the tota"
type textarea "x"
type textarea "But I want to put as 0 if the total"
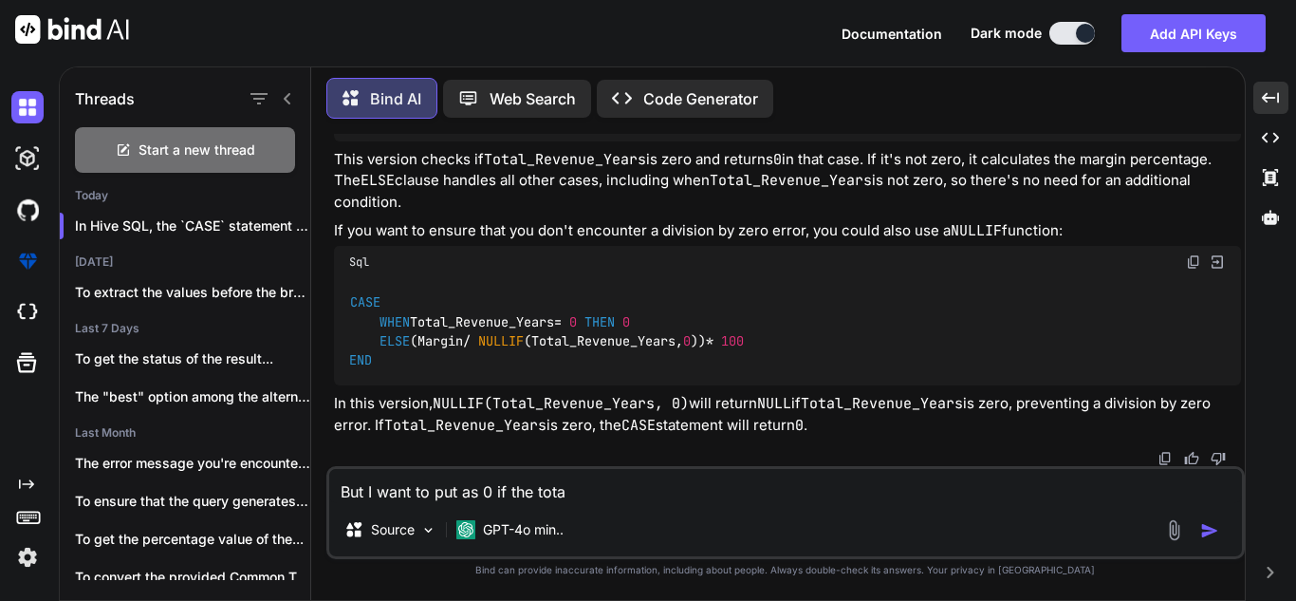
type textarea "x"
type textarea "But I want to put as 0 if the total_"
type textarea "x"
type textarea "But I want to put as 0 if the total_r"
type textarea "x"
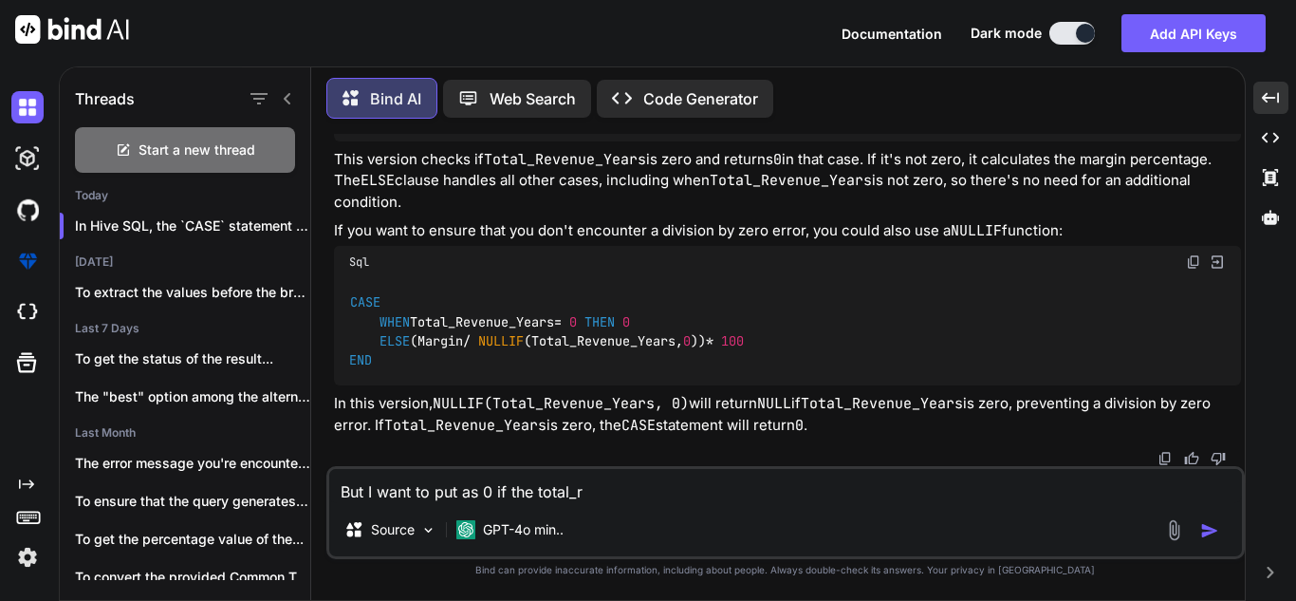
type textarea "But I want to put as 0 if the total_re"
type textarea "x"
type textarea "But I want to put as 0 if the total_rev"
type textarea "x"
type textarea "But I want to put as 0 if the total_reve"
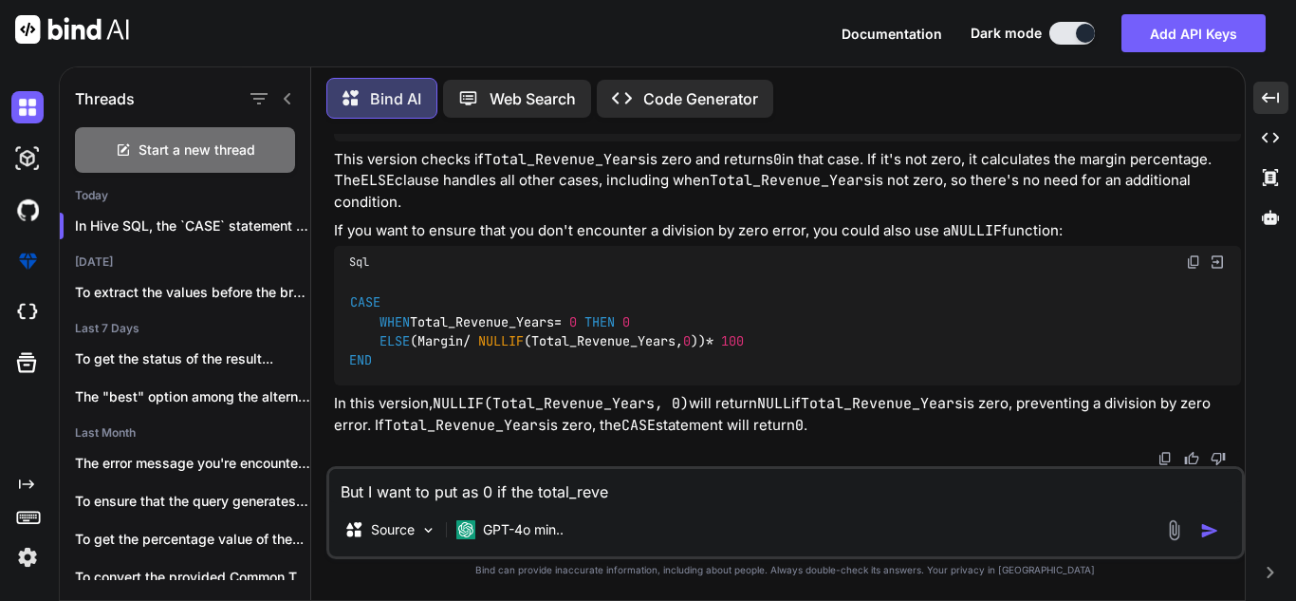
type textarea "x"
type textarea "But I want to put as 0 if the total_reven"
type textarea "x"
type textarea "But I want to put as 0 if the total_revenu"
type textarea "x"
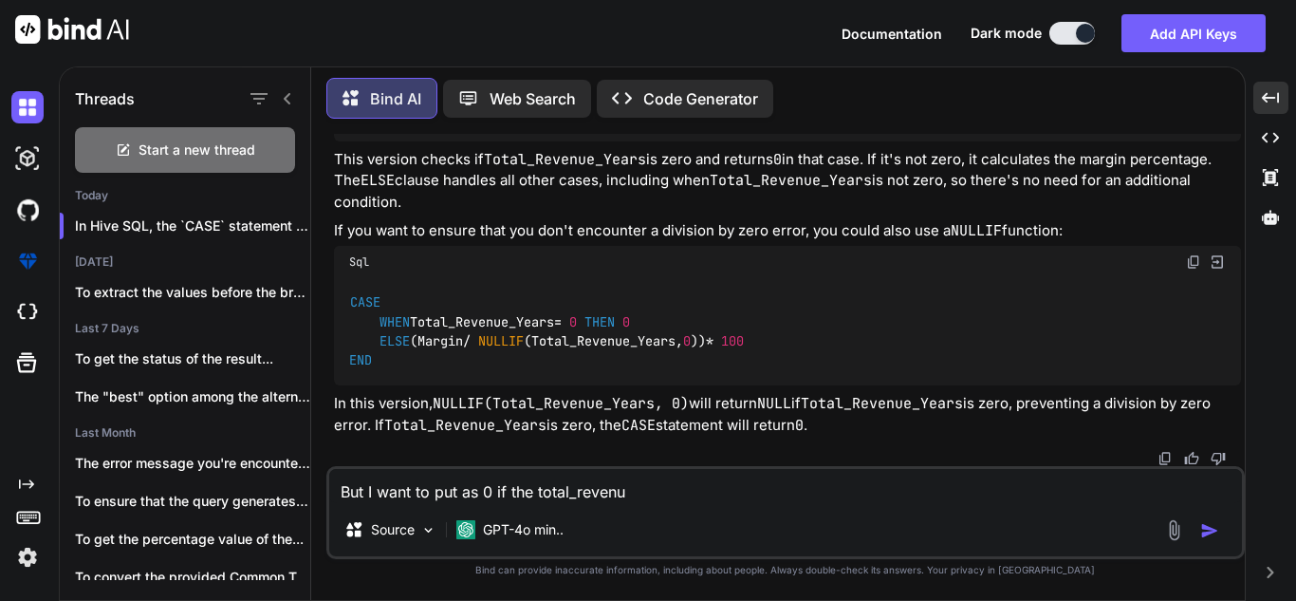
type textarea "But I want to put as 0 if the total_revenue"
type textarea "x"
type textarea "But I want to put as 0 if the total_revenue_"
type textarea "x"
type textarea "But I want to put as 0 if the total_revenue_y"
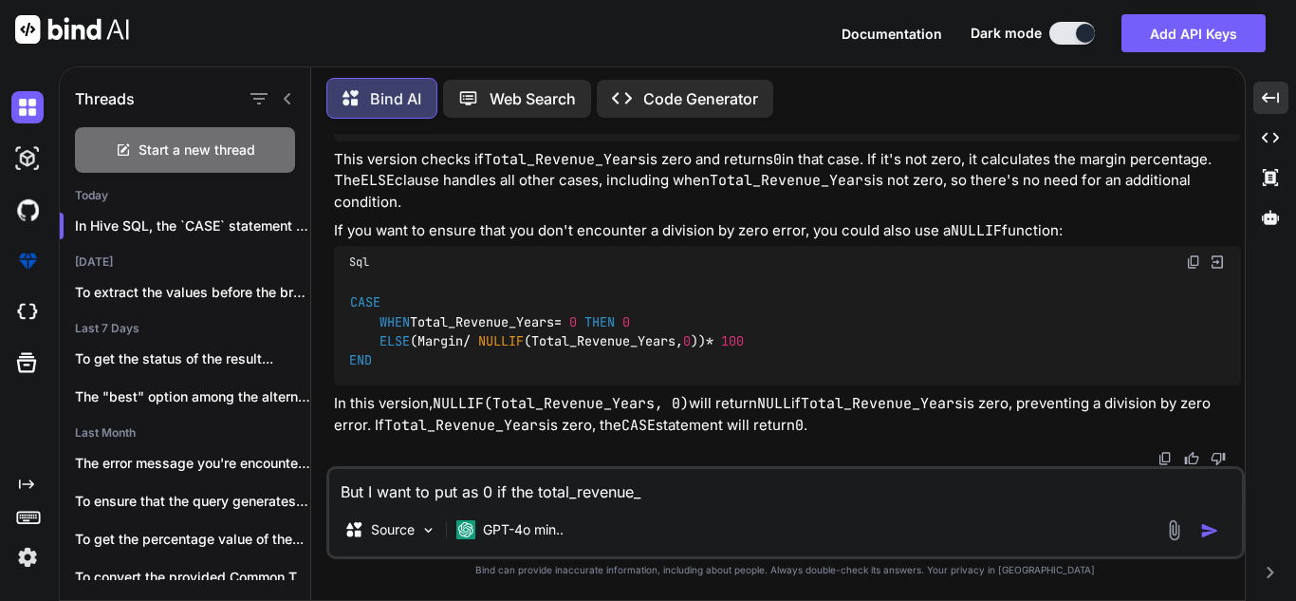
type textarea "x"
type textarea "But I want to put as 0 if the total_revenue_ye"
type textarea "x"
type textarea "But I want to put as 0 if the total_revenue_yea"
type textarea "x"
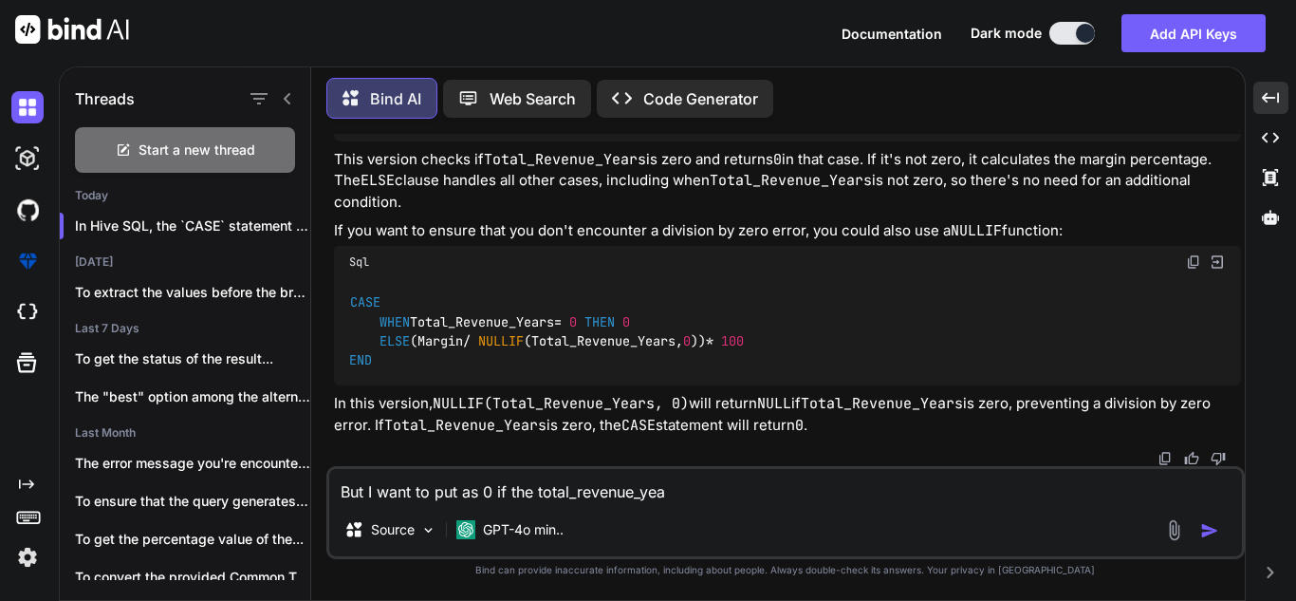
type textarea "But I want to put as 0 if the total_revenue_year"
type textarea "x"
drag, startPoint x: 859, startPoint y: 490, endPoint x: 464, endPoint y: 492, distance: 394.8
click at [464, 492] on textarea "But I want to put as 0 if the total_revenue_years = 0 and not equal to" at bounding box center [785, 486] width 913 height 34
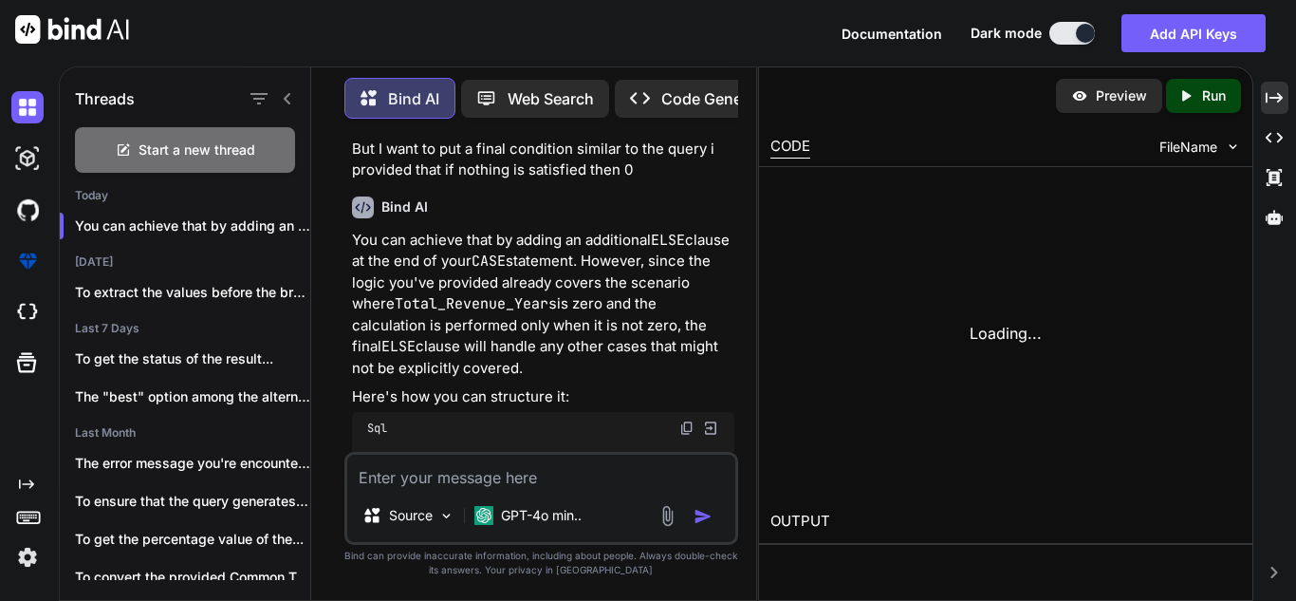
scroll to position [1209, 0]
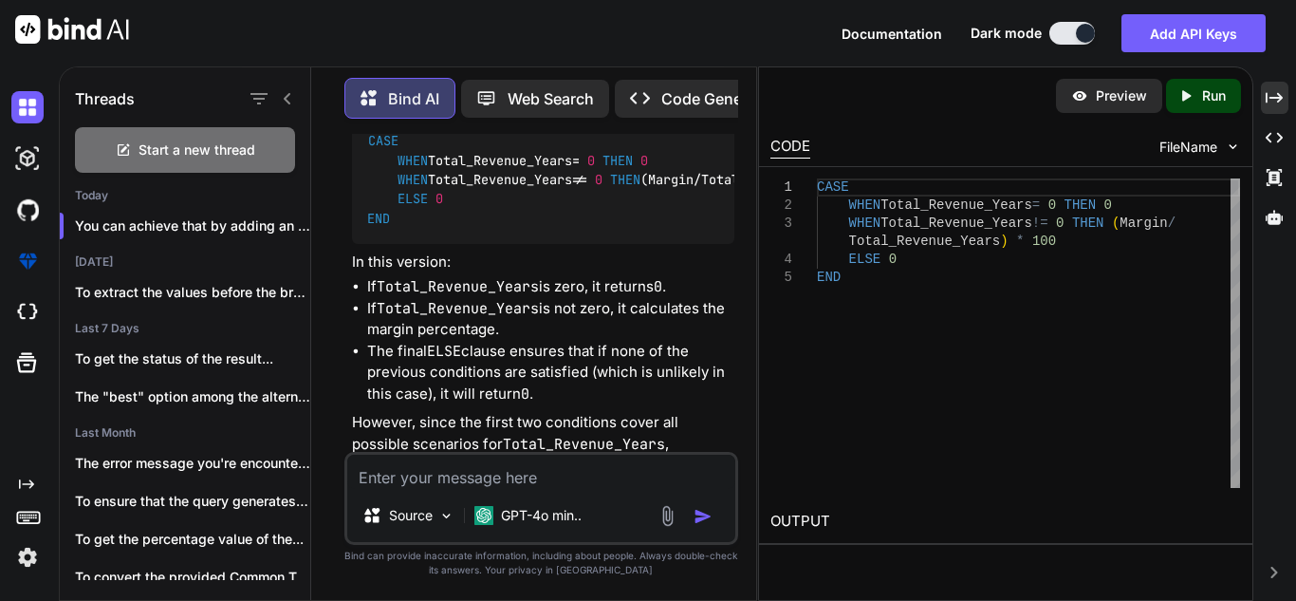
click at [1254, 97] on div "Threads Start a new thread [DATE] You can achieve that by adding an [PERSON_NAM…" at bounding box center [677, 333] width 1237 height 534
click at [1272, 97] on icon "Created with Pixso." at bounding box center [1274, 97] width 17 height 17
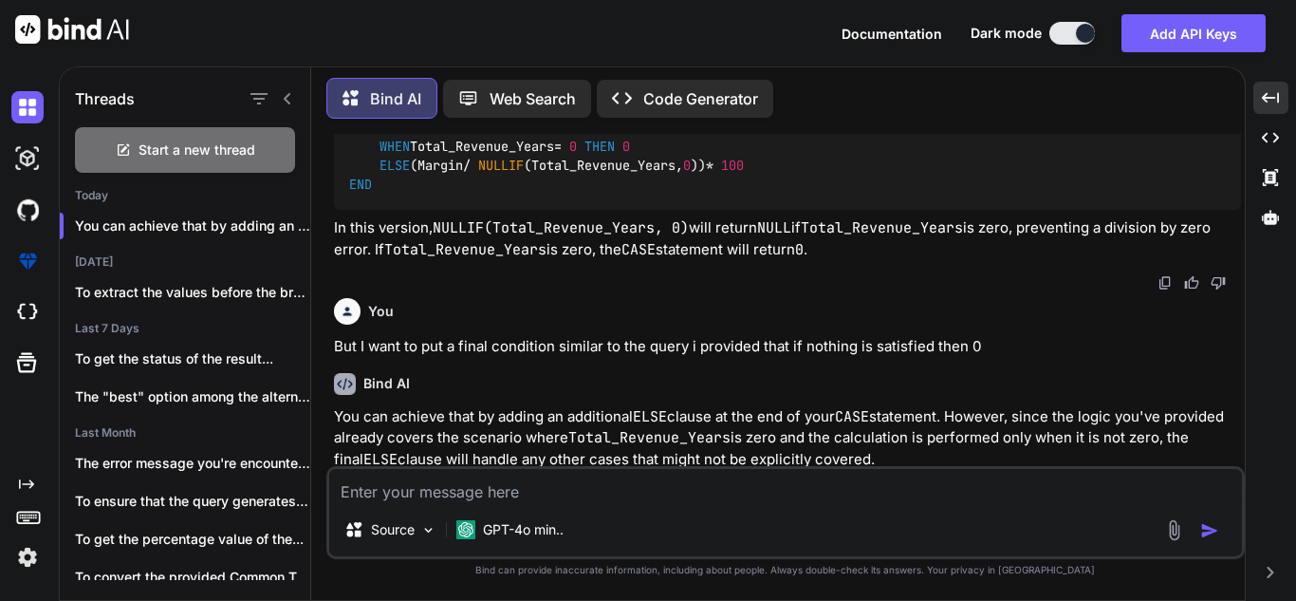
scroll to position [697, 0]
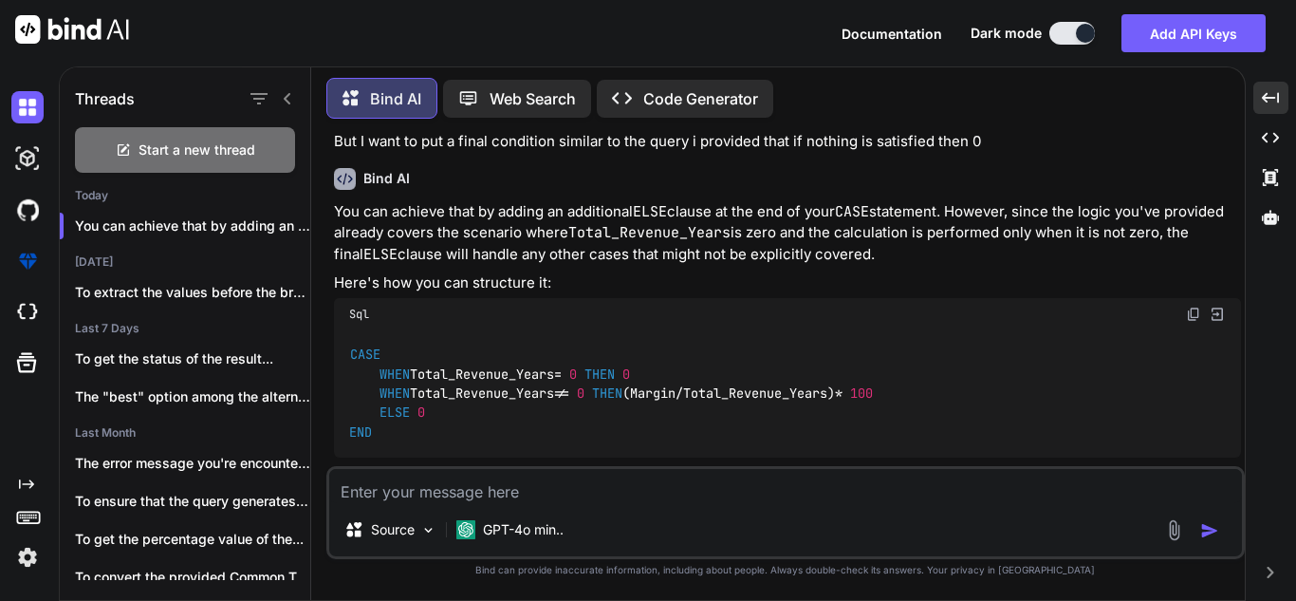
click at [778, 477] on textarea at bounding box center [785, 486] width 913 height 34
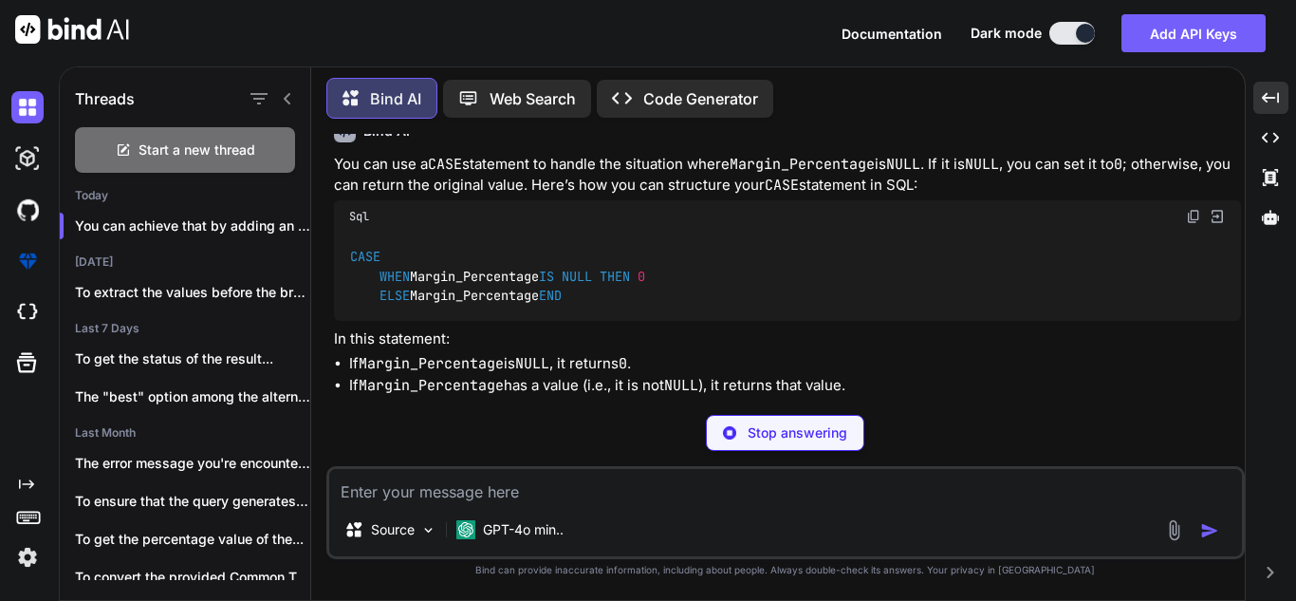
scroll to position [1816, 0]
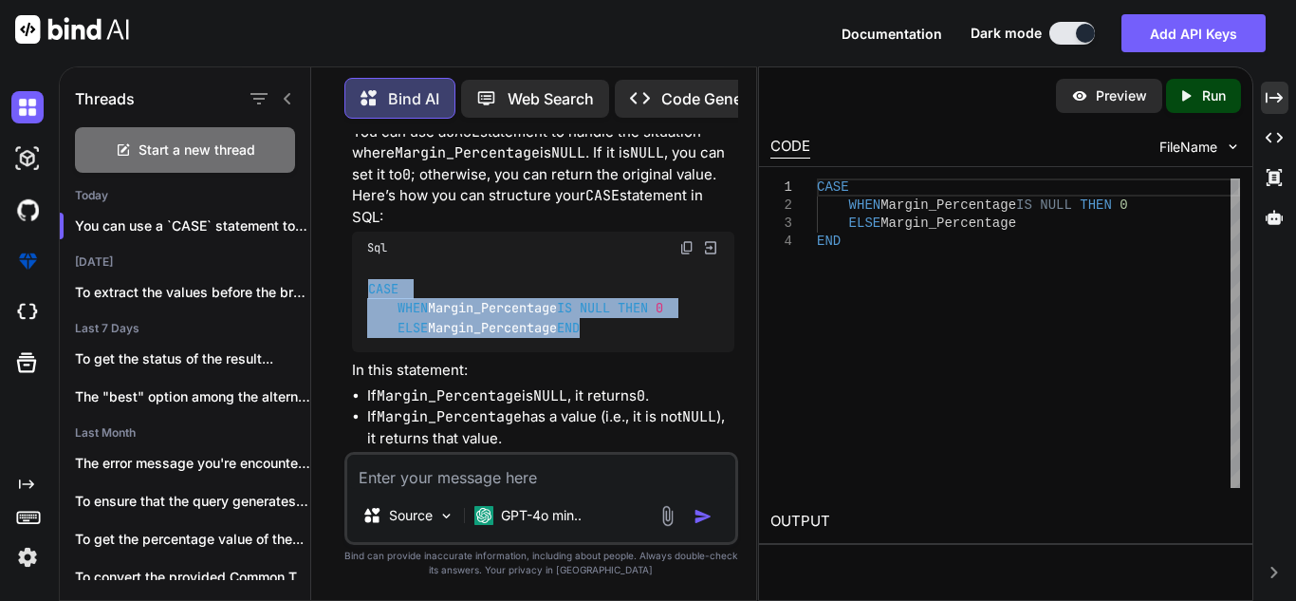
drag, startPoint x: 392, startPoint y: 380, endPoint x: 349, endPoint y: 314, distance: 78.2
click at [349, 314] on div "You Correct this according to the hive db: Case when Total_Revenue_Years = 0 th…" at bounding box center [543, 293] width 390 height 318
copy code "CASE WHEN Margin_Percentage IS NULL THEN 0 ELSE Margin_Percentage END"
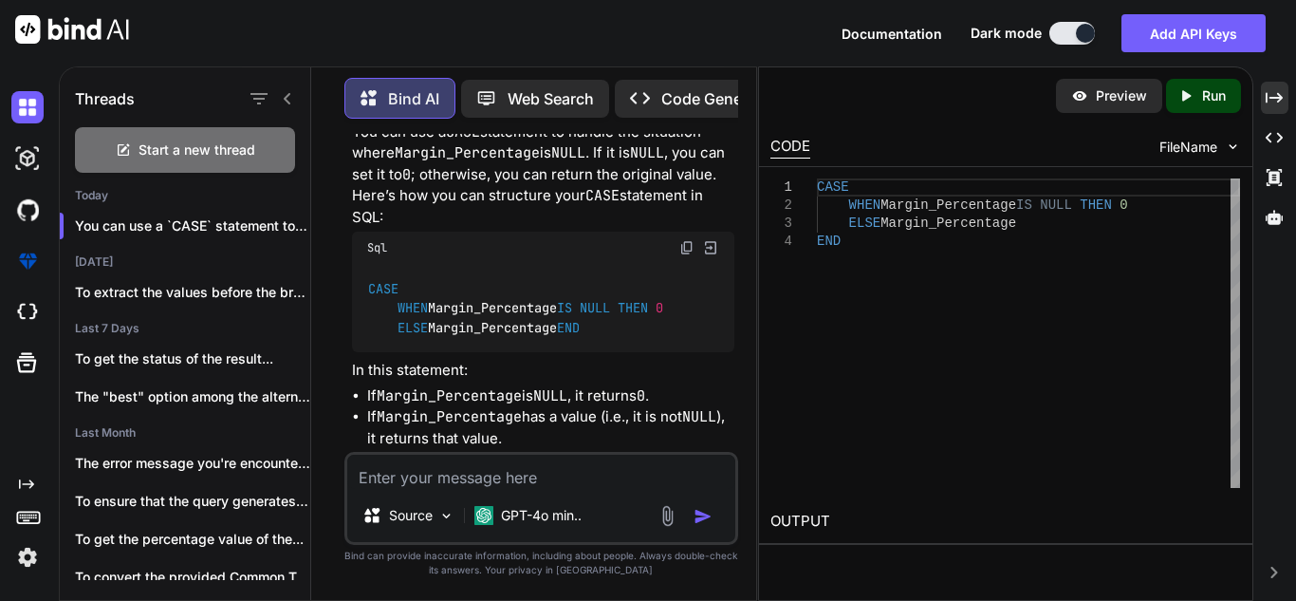
click at [607, 479] on textarea at bounding box center [541, 472] width 388 height 34
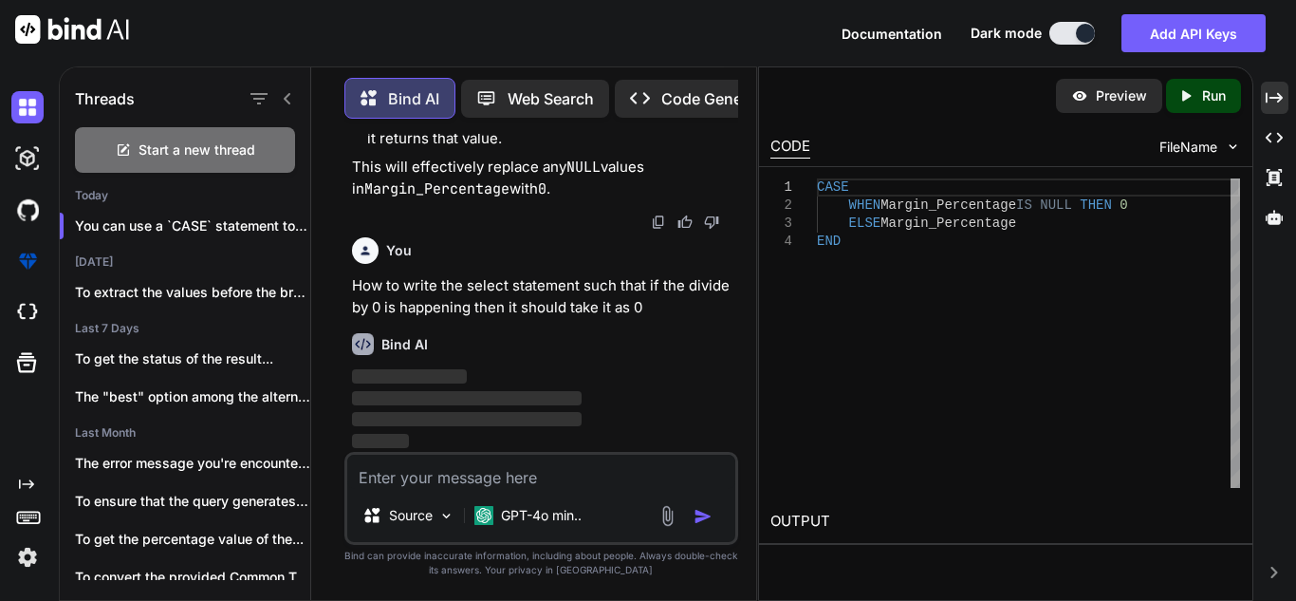
scroll to position [2168, 0]
click at [1273, 99] on icon "Created with Pixso." at bounding box center [1274, 97] width 17 height 17
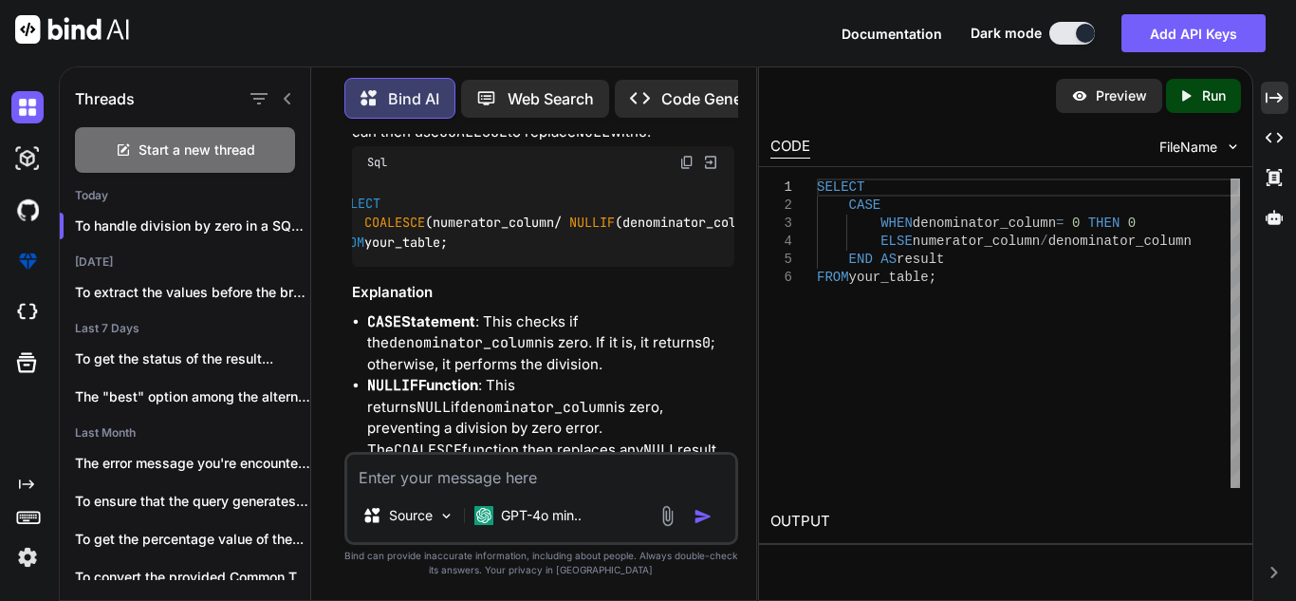
scroll to position [0, 30]
click at [401, 232] on span "COALESCE" at bounding box center [397, 222] width 61 height 17
copy span "COALESCE"
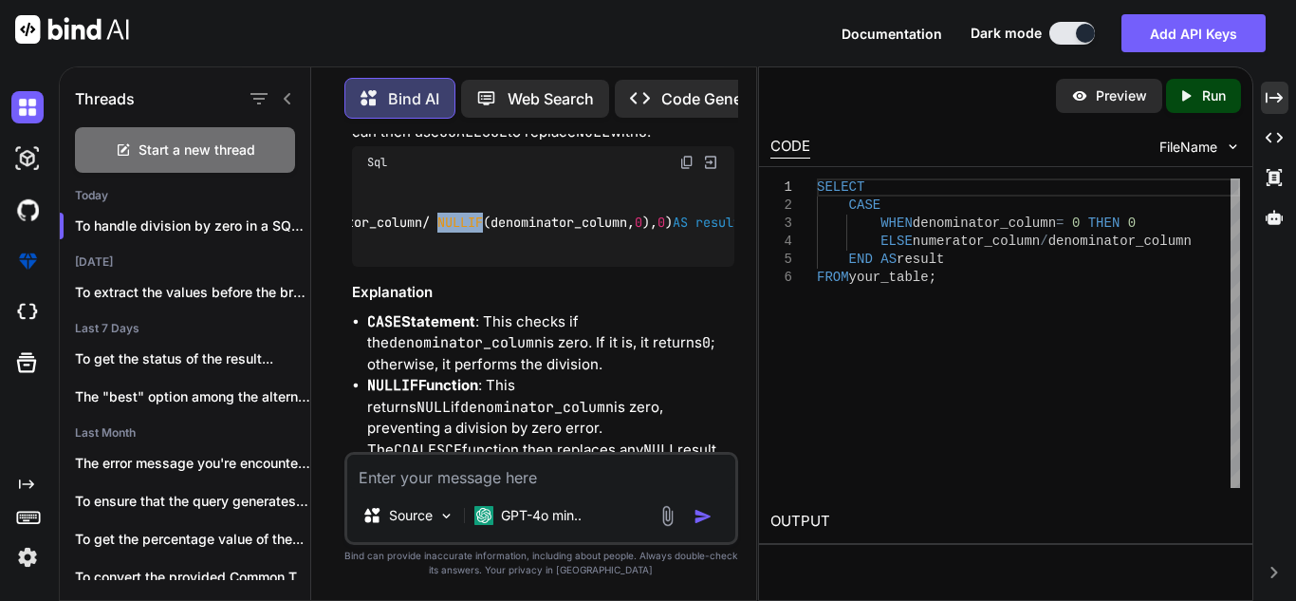
drag, startPoint x: 449, startPoint y: 298, endPoint x: 495, endPoint y: 300, distance: 46.5
click at [495, 252] on code "SELECT COALESCE (numerator_column / NULLIF (denominator_column, 0 ), 0 ) AS res…" at bounding box center [471, 223] width 539 height 59
copy span "NULLIF"
click at [1277, 107] on div "Created with Pixso." at bounding box center [1275, 98] width 28 height 32
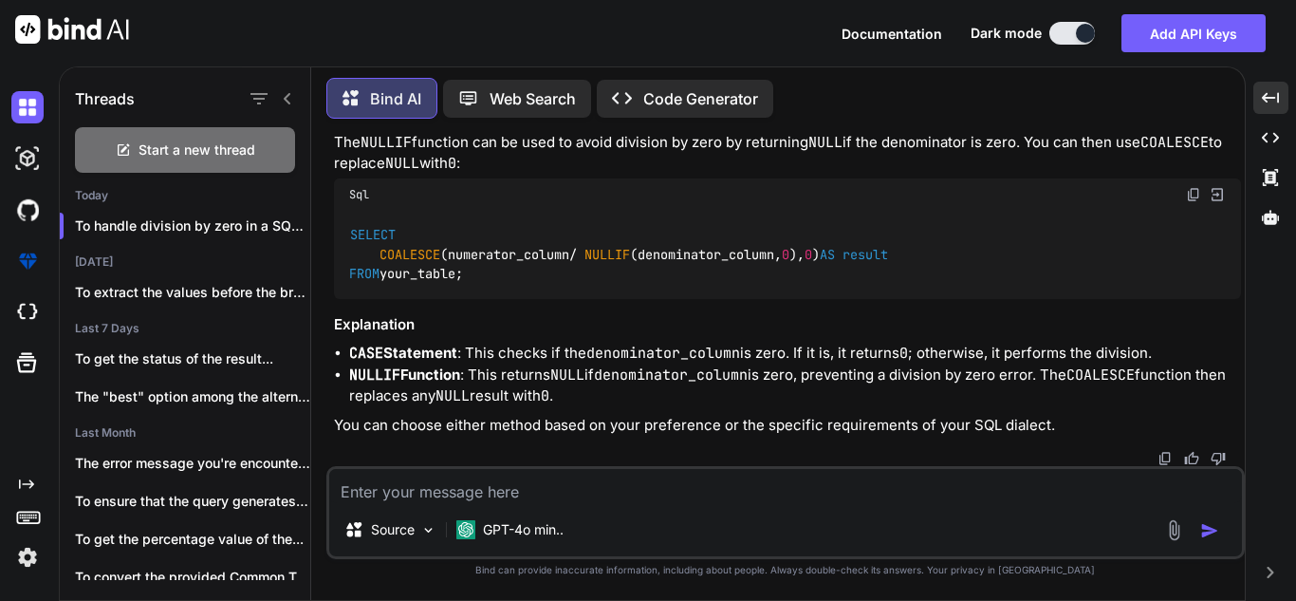
scroll to position [2086, 0]
